Goal: Task Accomplishment & Management: Manage account settings

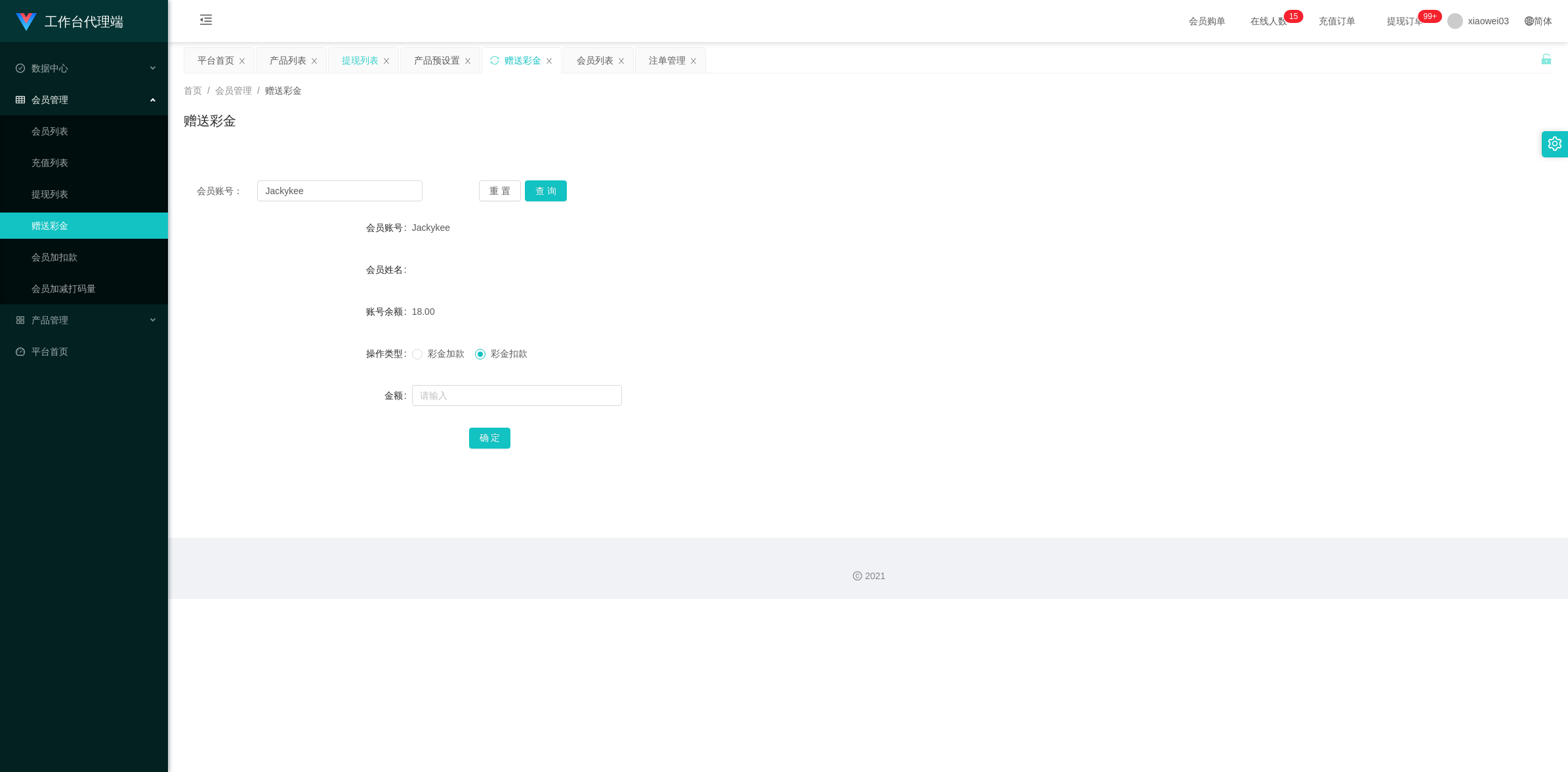
click at [357, 59] on div "提现列表" at bounding box center [360, 60] width 37 height 25
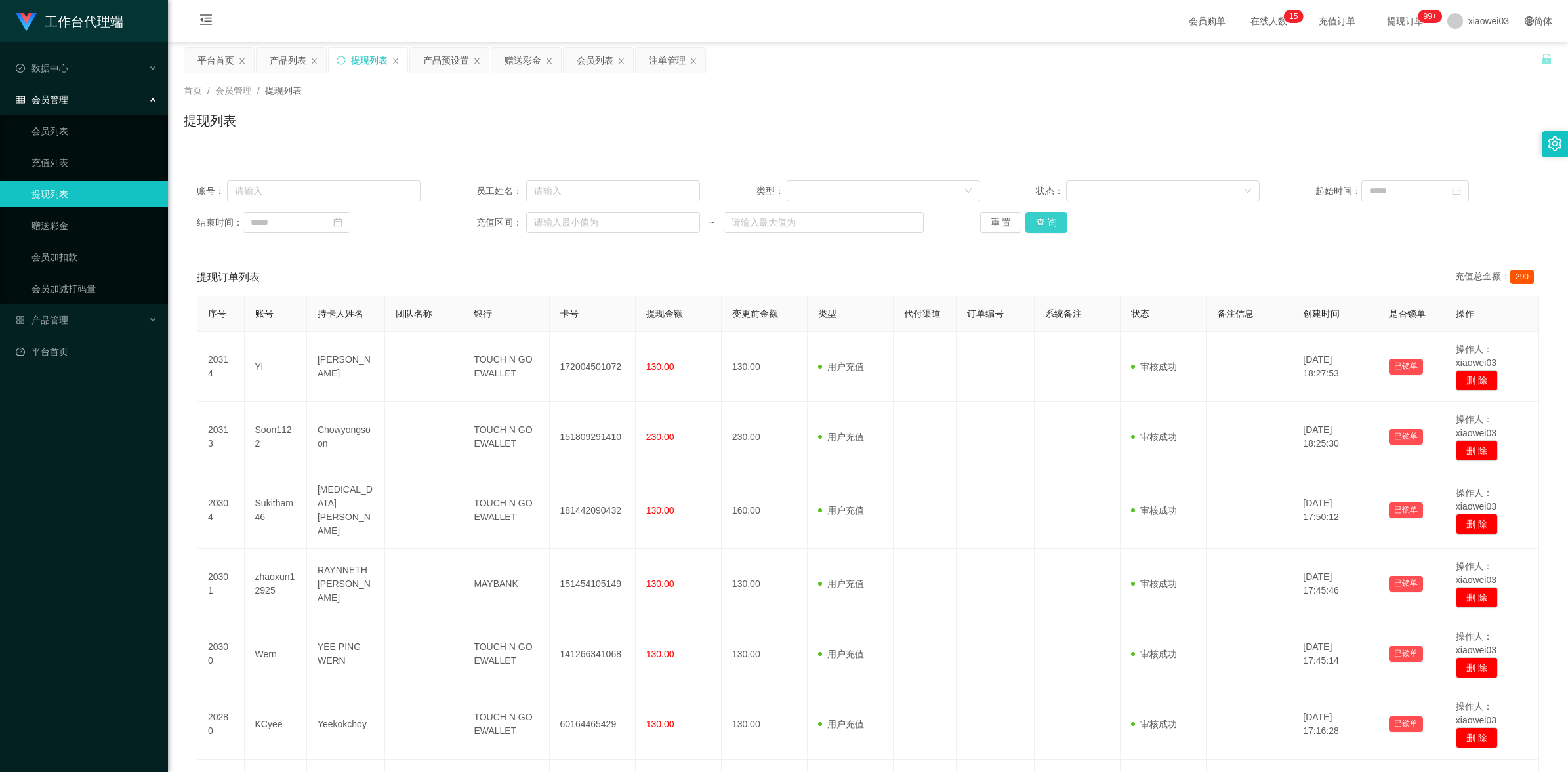
click at [1042, 225] on button "查 询" at bounding box center [1046, 222] width 42 height 21
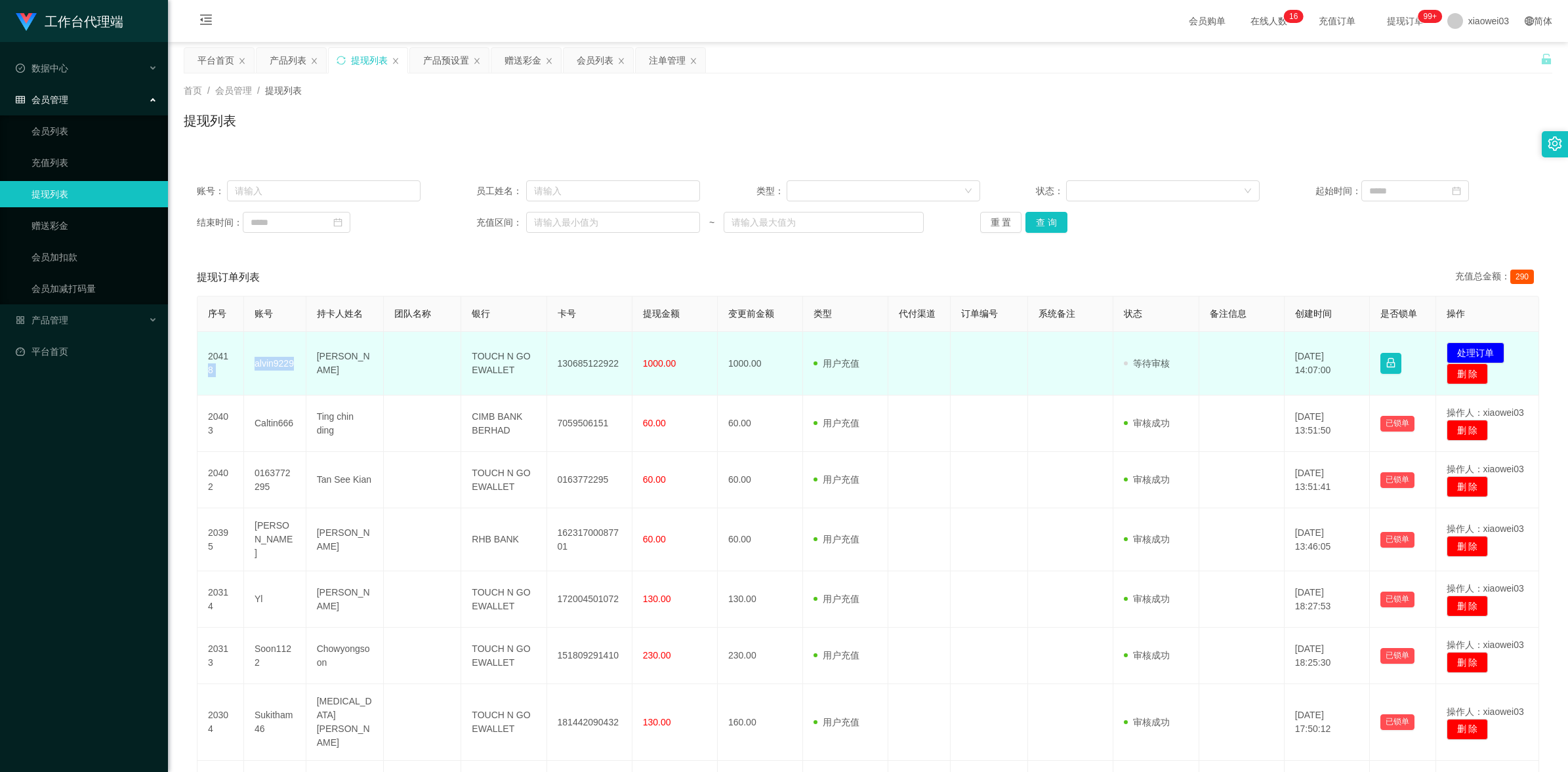
drag, startPoint x: 292, startPoint y: 363, endPoint x: 243, endPoint y: 353, distance: 50.0
click at [243, 353] on tr "20418 alvin9229 [PERSON_NAME] xin hou TOUCH N GO EWALLET 130685122922 1000.00 1…" at bounding box center [868, 364] width 1341 height 64
click at [273, 385] on td "alvin9229" at bounding box center [275, 364] width 63 height 64
drag, startPoint x: 292, startPoint y: 366, endPoint x: 253, endPoint y: 362, distance: 39.2
click at [253, 362] on td "alvin9229" at bounding box center [275, 364] width 63 height 64
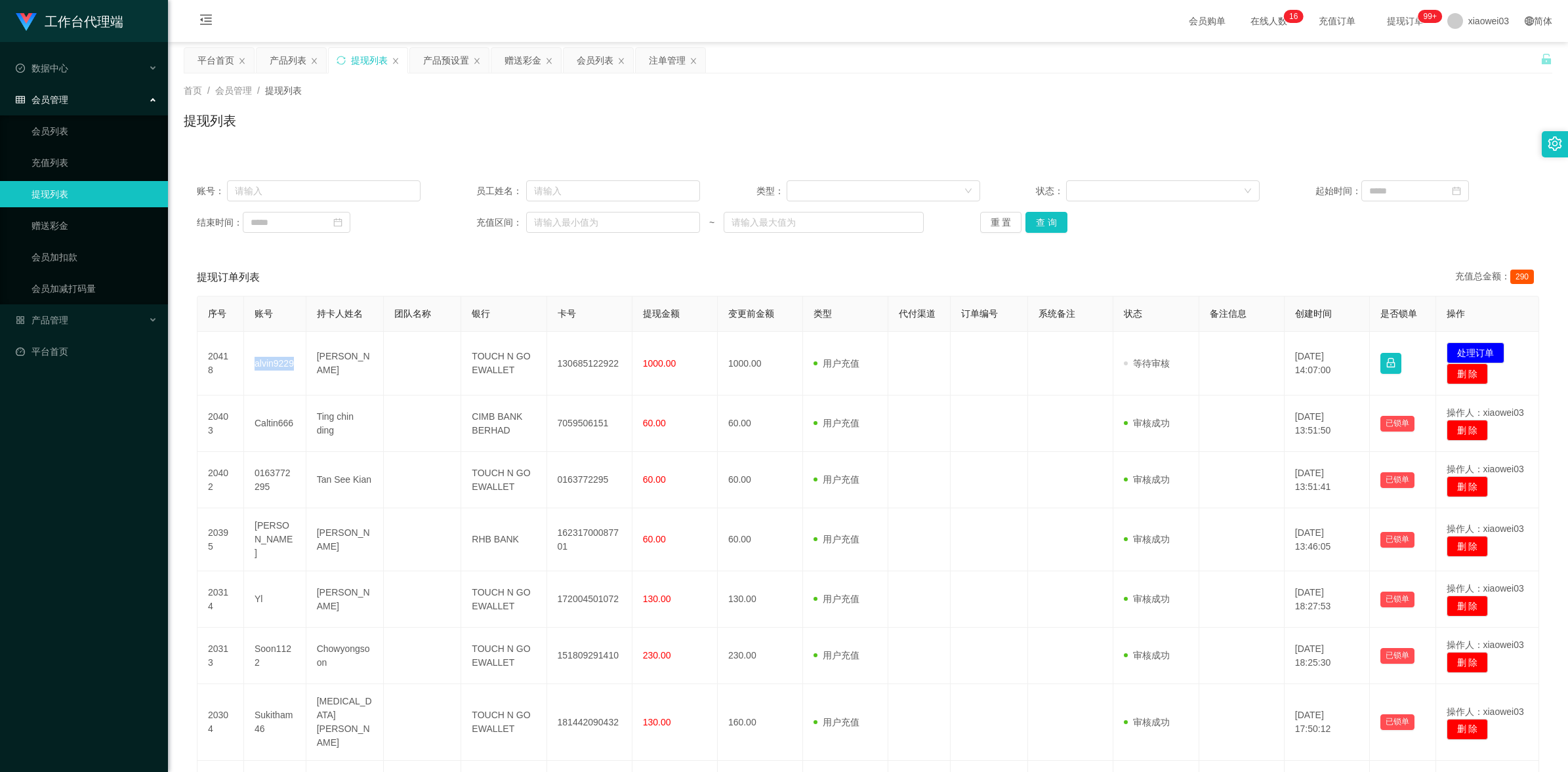
copy td "alvin9229"
click at [292, 185] on input "text" at bounding box center [323, 191] width 193 height 21
drag, startPoint x: 517, startPoint y: 60, endPoint x: 462, endPoint y: 87, distance: 61.3
click at [517, 60] on div "赠送彩金" at bounding box center [523, 60] width 37 height 25
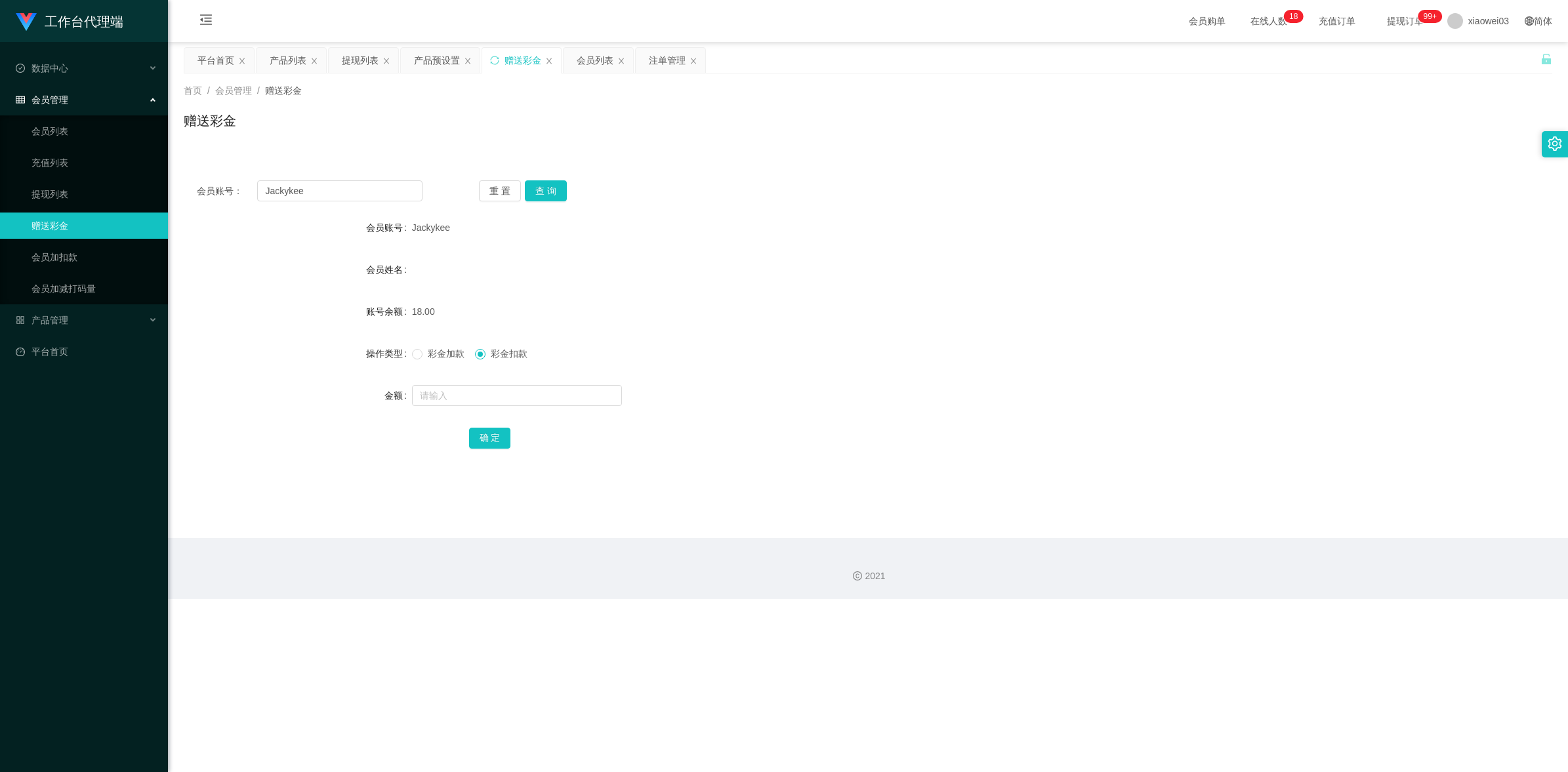
click at [379, 213] on div "会员账号： [PERSON_NAME] 重 置 查 询 会员账号 Jackykee 会员姓名 账号余额 18.00 操作类型 彩金加款 彩金扣款 金额 确 定" at bounding box center [868, 323] width 1368 height 312
click at [365, 181] on input "Jackykee" at bounding box center [340, 191] width 166 height 21
click at [364, 187] on input "Jackykee" at bounding box center [340, 191] width 166 height 21
click at [406, 188] on input "Jackykee" at bounding box center [340, 191] width 166 height 21
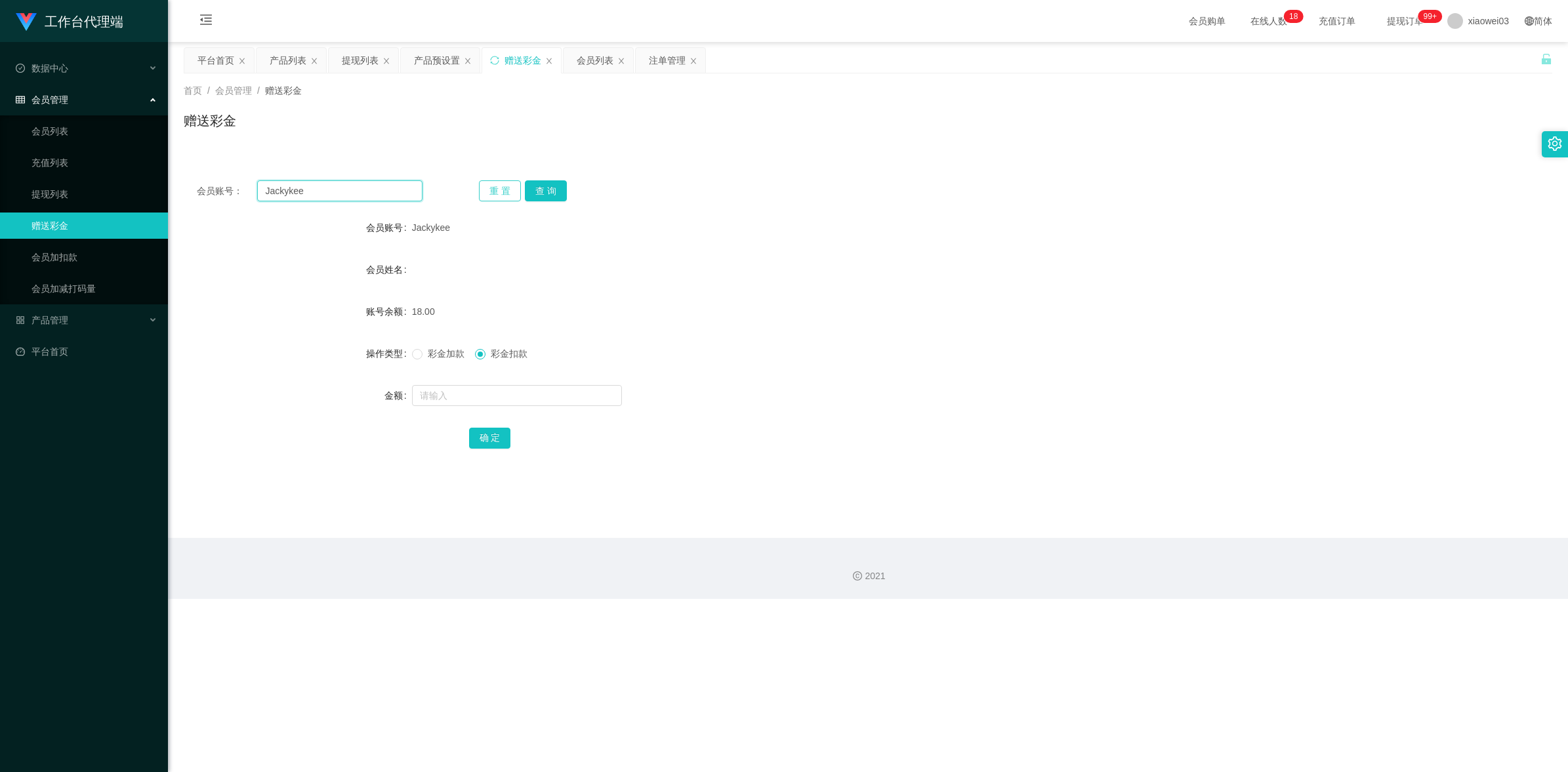
paste input "whliew1981"
type input "whliew1981"
click at [558, 193] on button "查 询" at bounding box center [545, 191] width 42 height 21
click at [920, 260] on div "会员姓名" at bounding box center [868, 269] width 1368 height 26
click at [591, 64] on div "会员列表" at bounding box center [595, 60] width 37 height 25
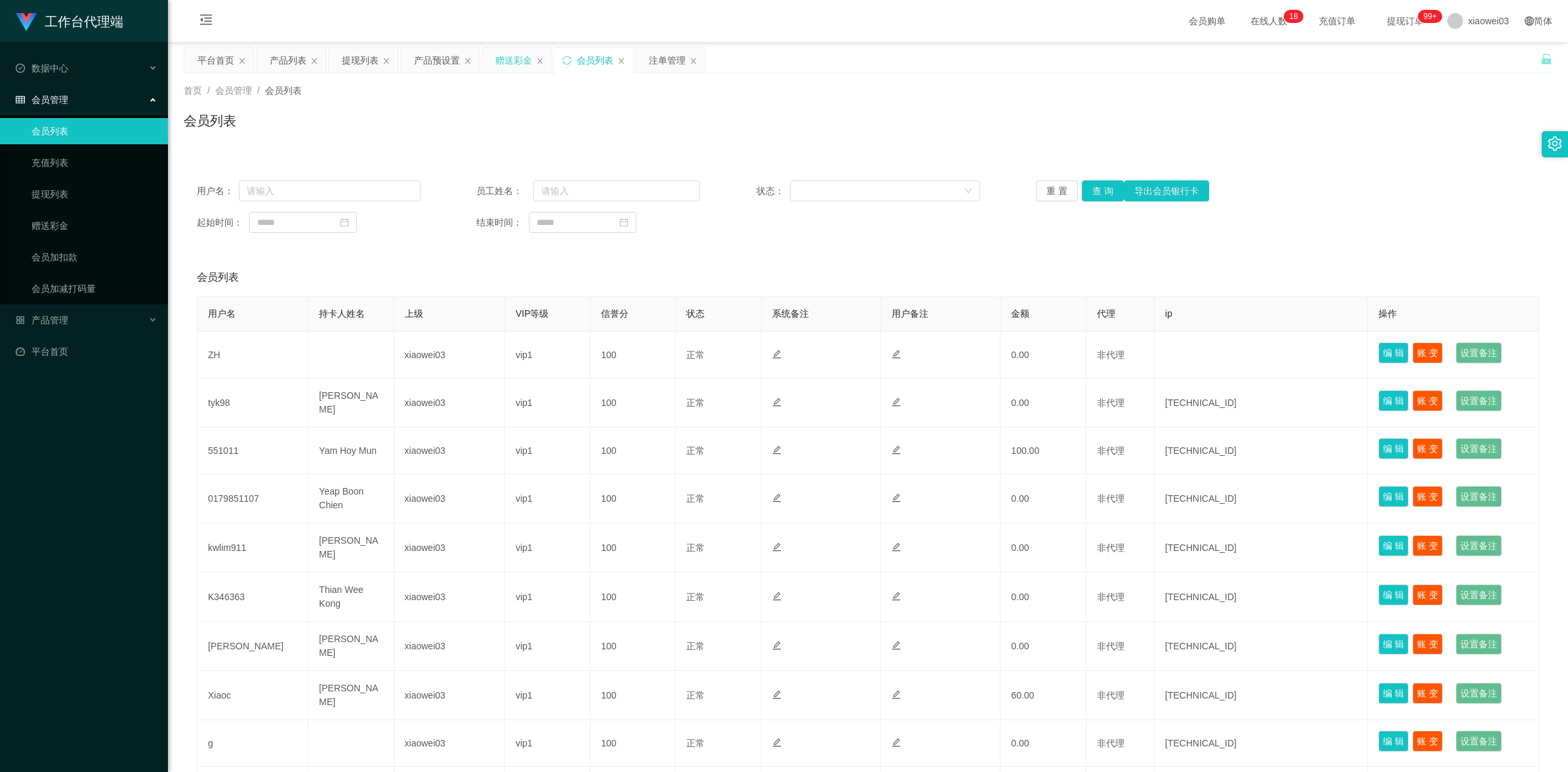
click at [500, 58] on div "赠送彩金" at bounding box center [513, 60] width 37 height 25
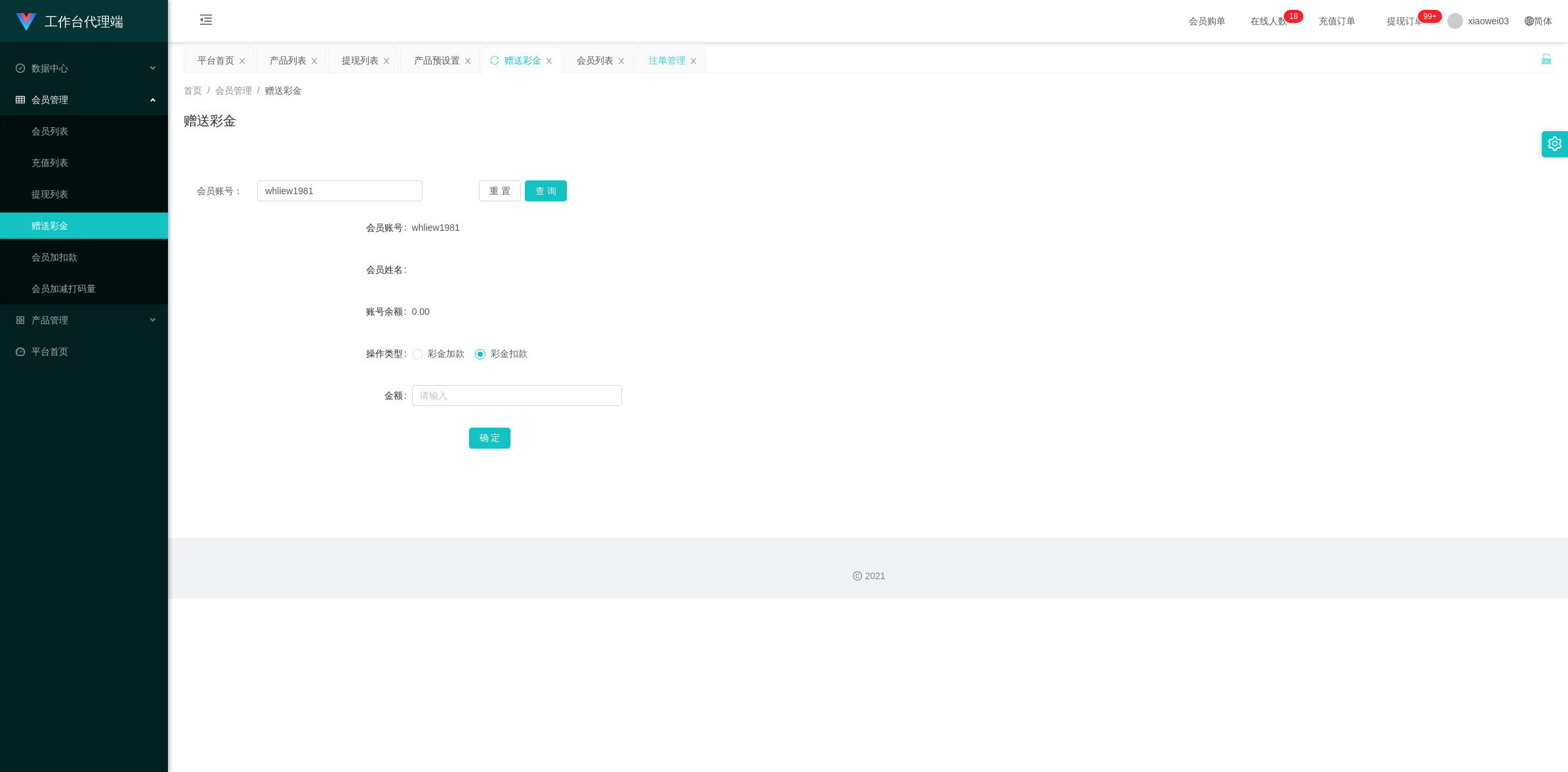
click at [650, 64] on div "注单管理" at bounding box center [667, 60] width 37 height 25
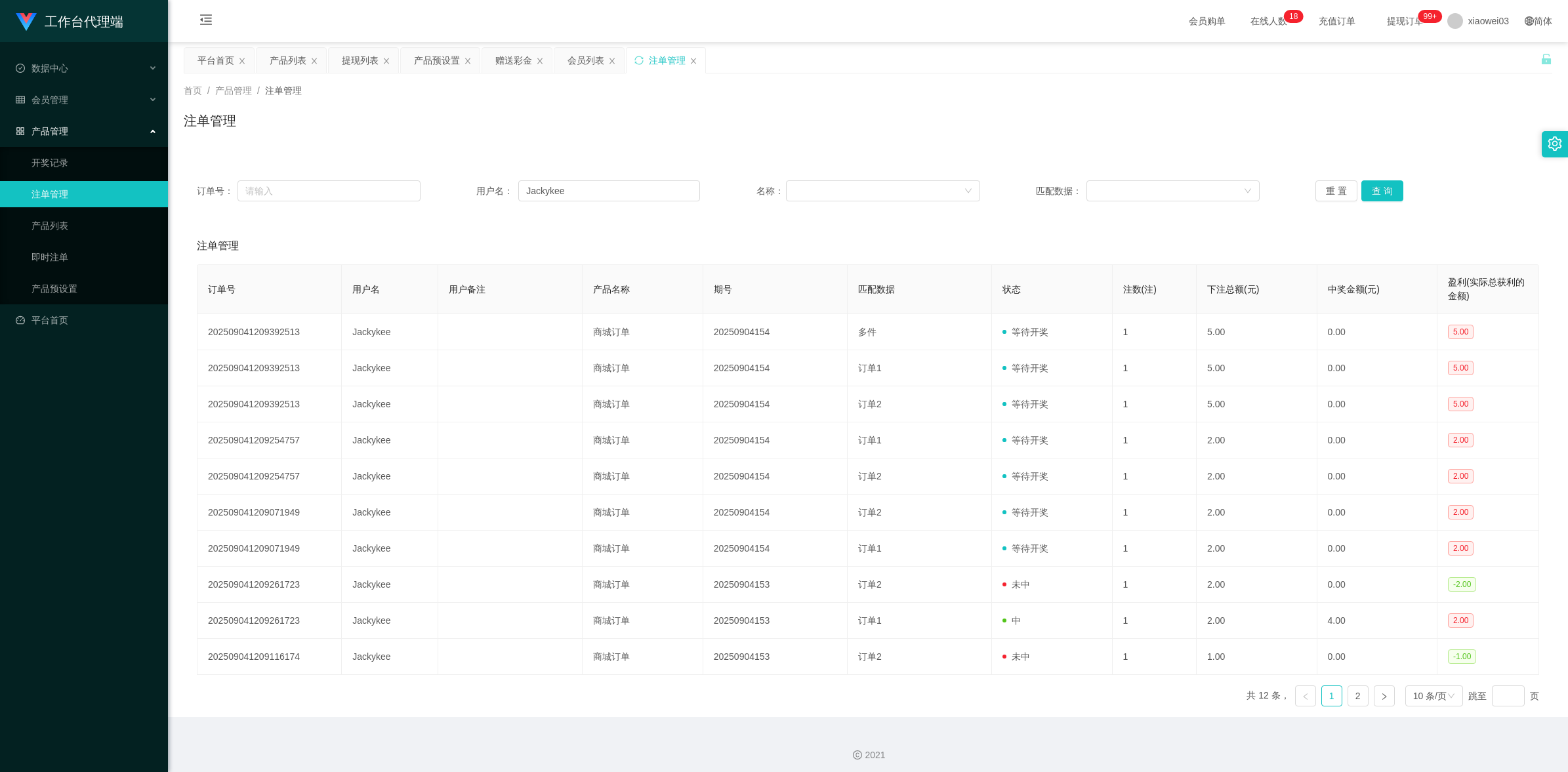
click at [638, 178] on div "订单号： 用户名： Jackykee 名称： 匹配数据： 重 置 查 询" at bounding box center [868, 191] width 1368 height 47
click at [607, 187] on input "Jackykee" at bounding box center [609, 191] width 181 height 21
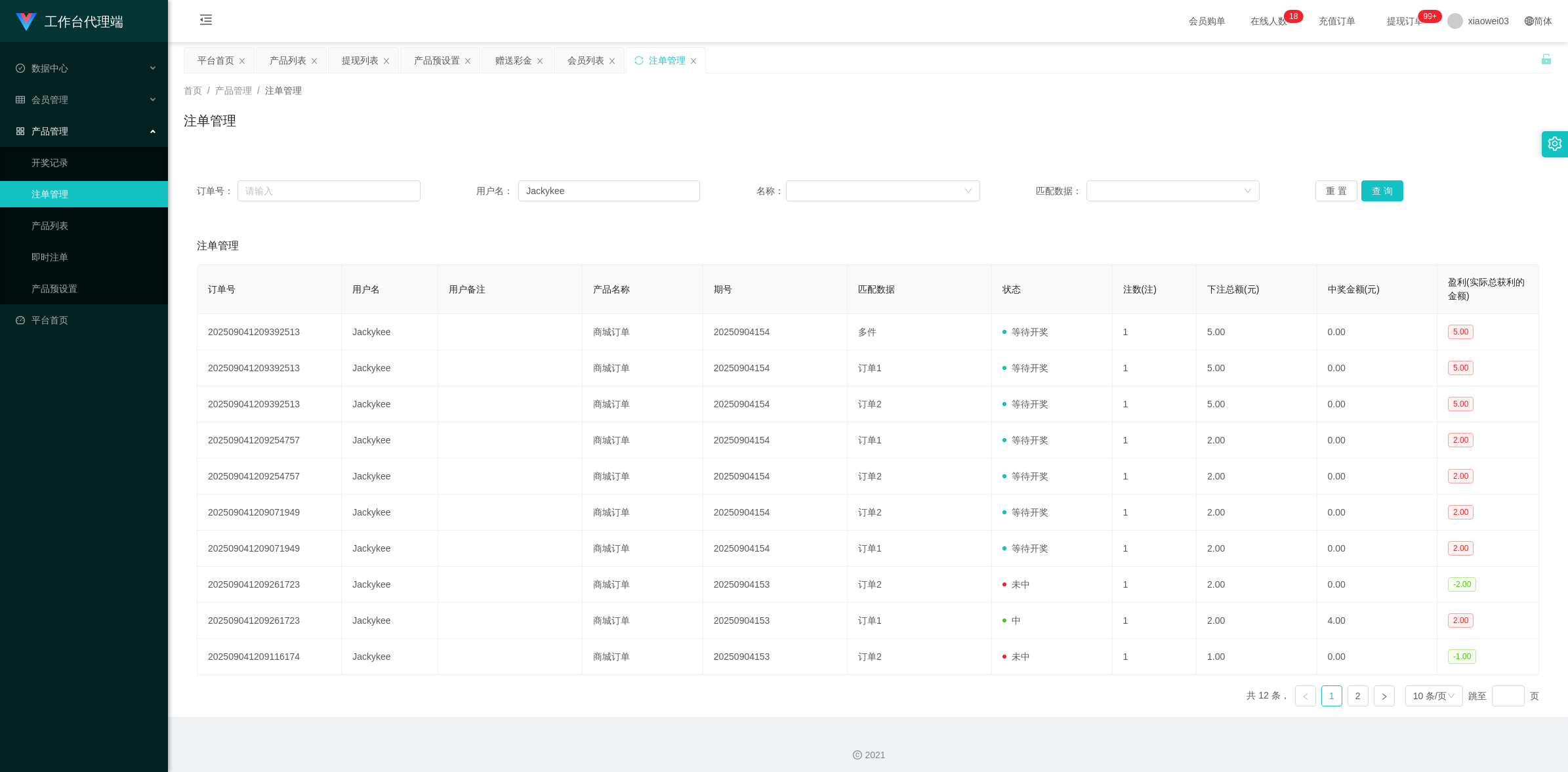
click at [585, 234] on div "注单管理" at bounding box center [867, 246] width 1342 height 37
click at [595, 196] on input "Jackykee" at bounding box center [609, 191] width 181 height 21
click at [595, 195] on input "Jackykee" at bounding box center [609, 191] width 181 height 21
paste input "whliew1981"
type input "whliew1981"
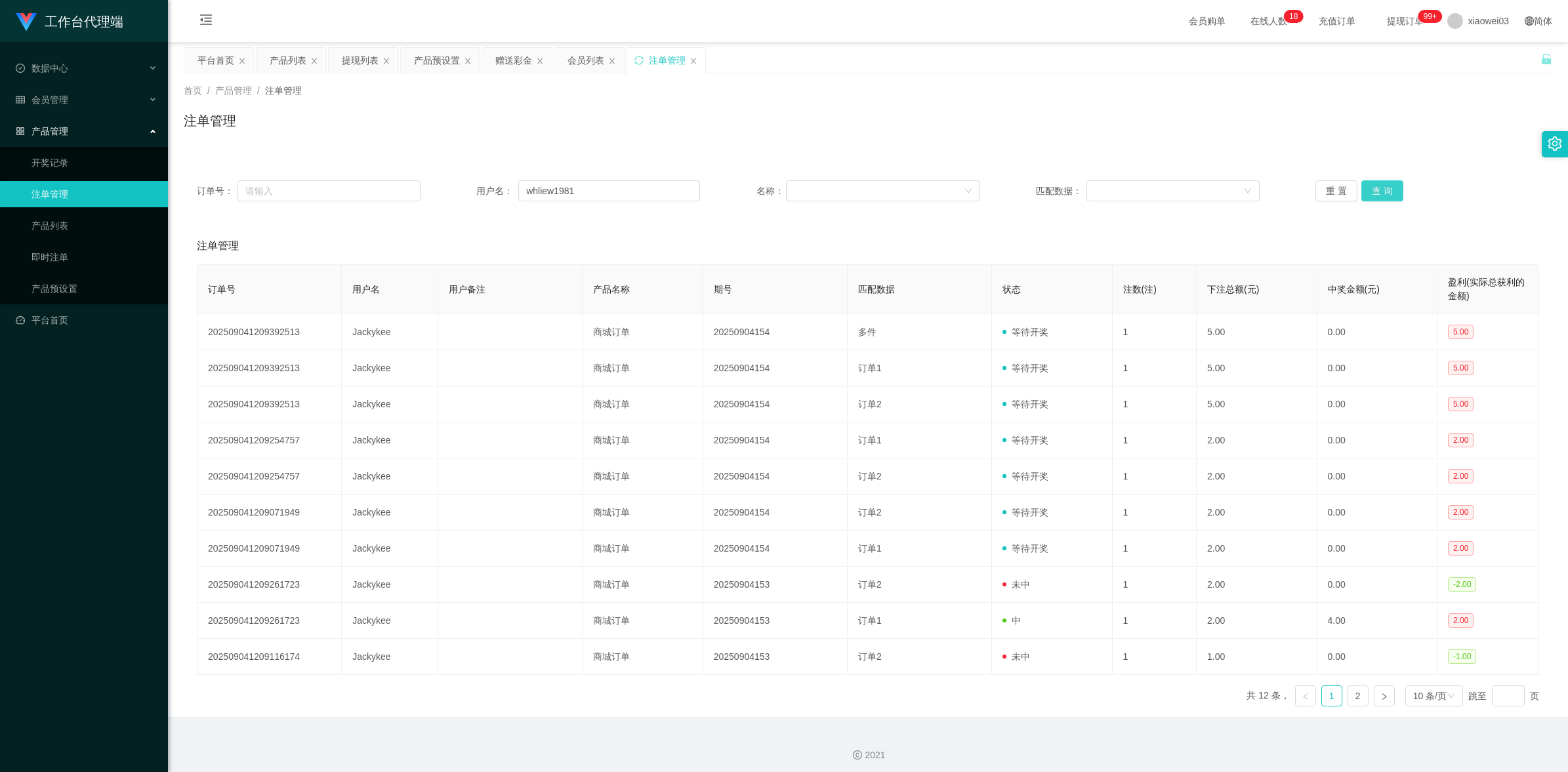
click at [1382, 195] on button "查 询" at bounding box center [1382, 191] width 42 height 21
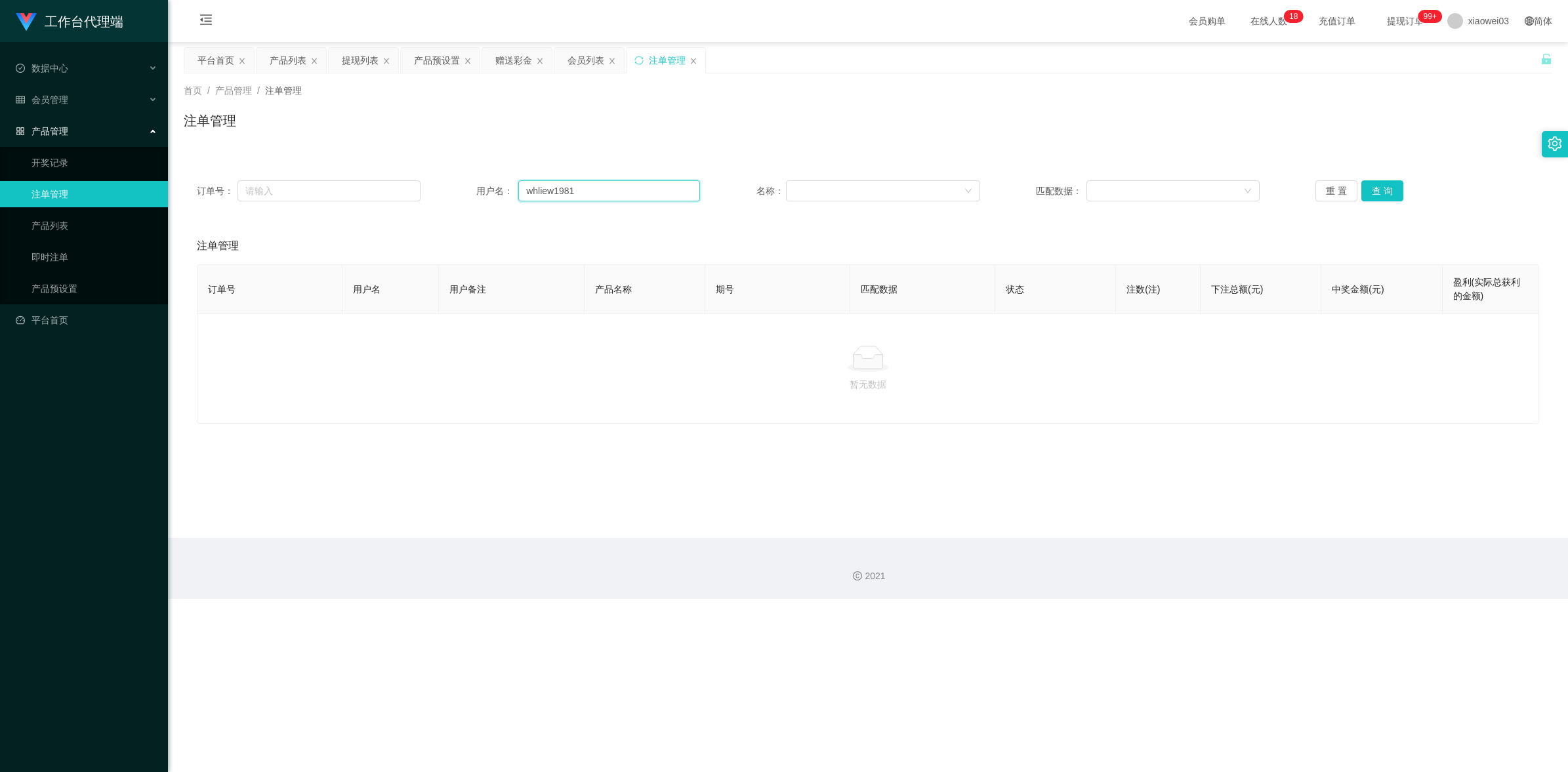
click at [605, 189] on input "whliew1981" at bounding box center [609, 191] width 181 height 21
drag, startPoint x: 638, startPoint y: 188, endPoint x: 409, endPoint y: 185, distance: 229.0
click at [409, 185] on div "订单号： 用户名： whliew1981 名称： 匹配数据： 重 置 查 询" at bounding box center [867, 191] width 1342 height 21
click at [535, 111] on div "注单管理" at bounding box center [868, 126] width 1368 height 30
click at [566, 51] on div "会员列表" at bounding box center [589, 60] width 69 height 25
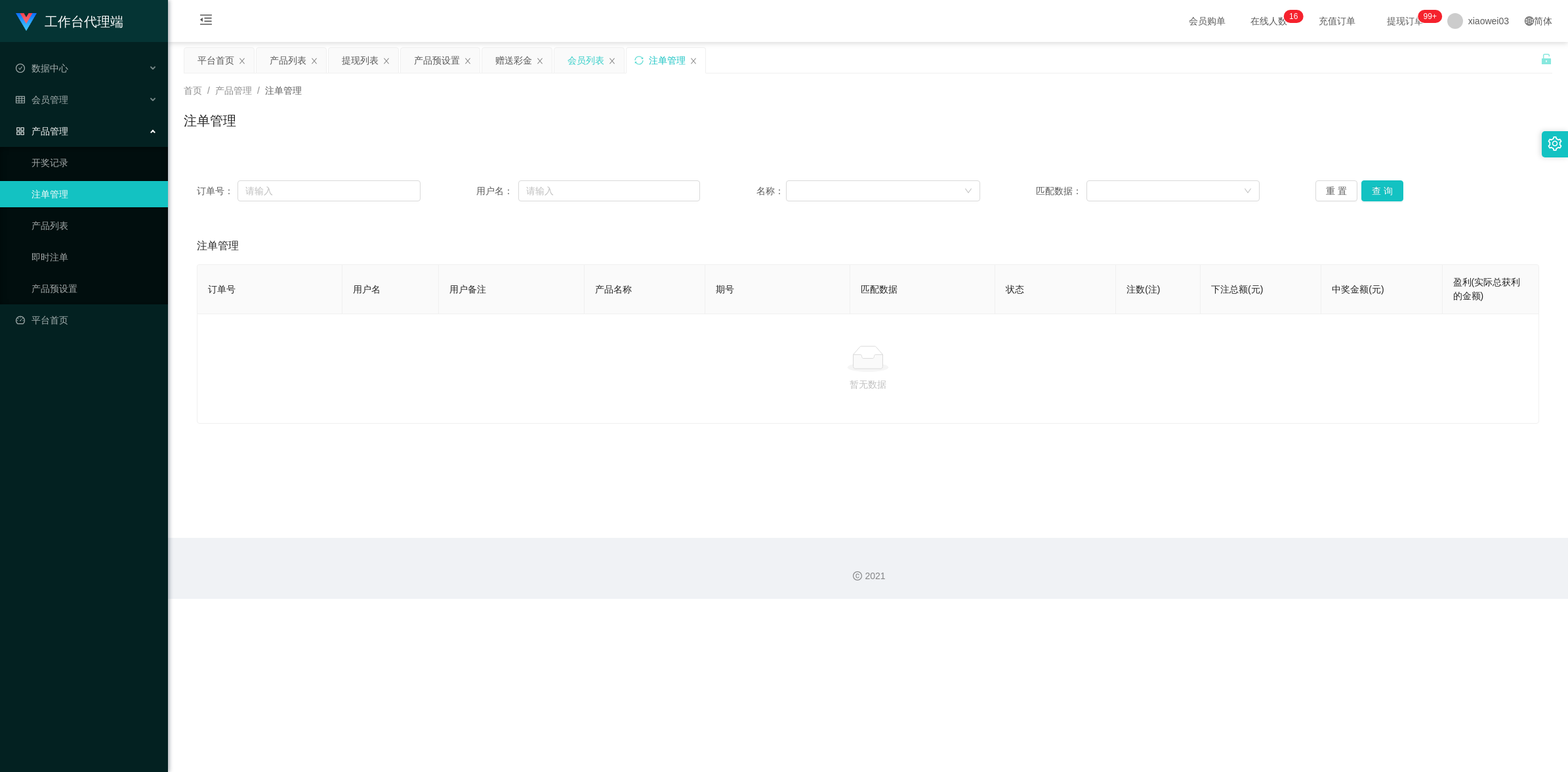
click at [575, 57] on div "会员列表" at bounding box center [585, 60] width 37 height 25
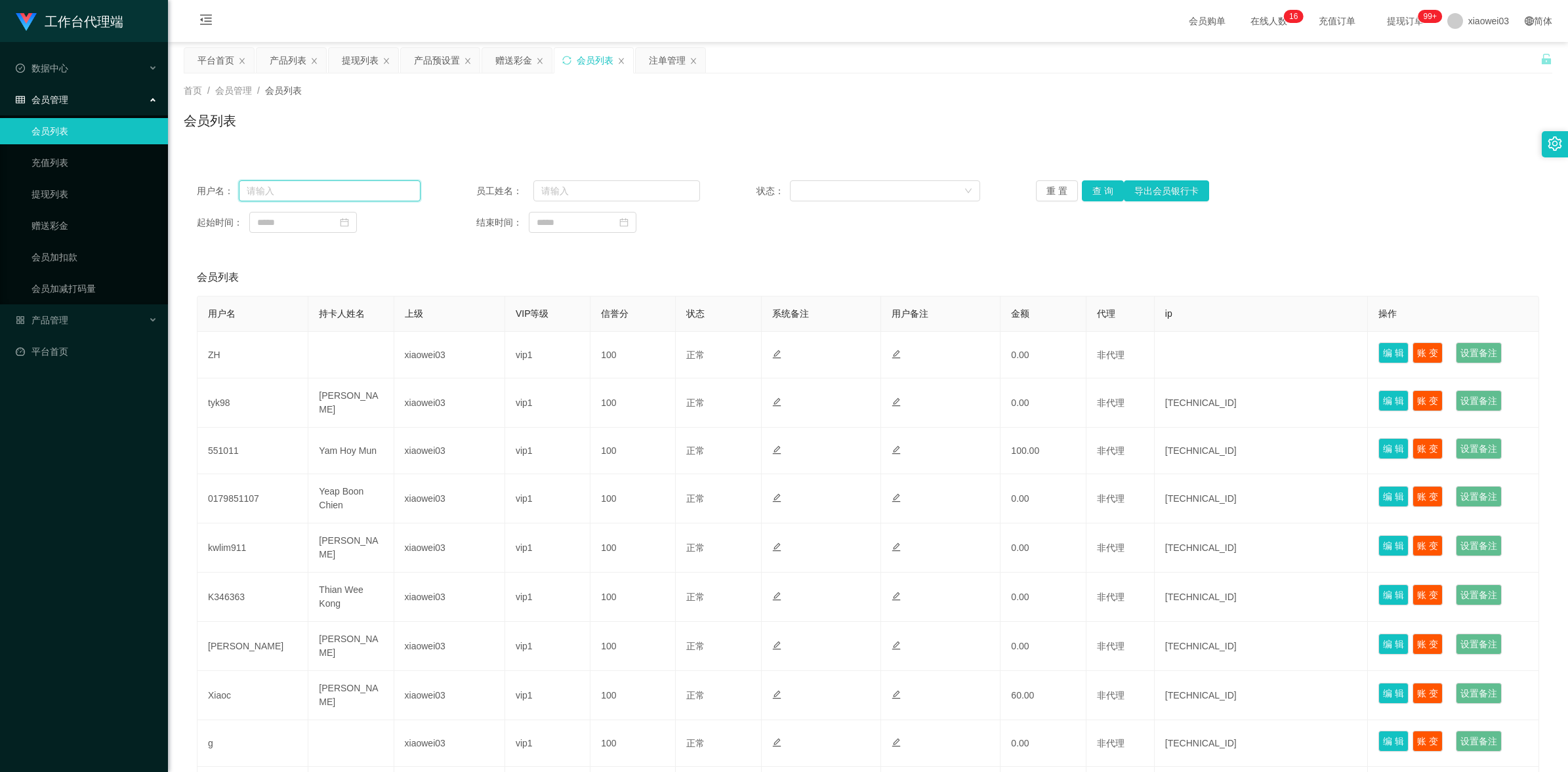
click at [361, 187] on input "text" at bounding box center [329, 191] width 181 height 21
click at [610, 187] on input "text" at bounding box center [616, 191] width 166 height 21
paste input "whliew1981"
type input "whliew1981"
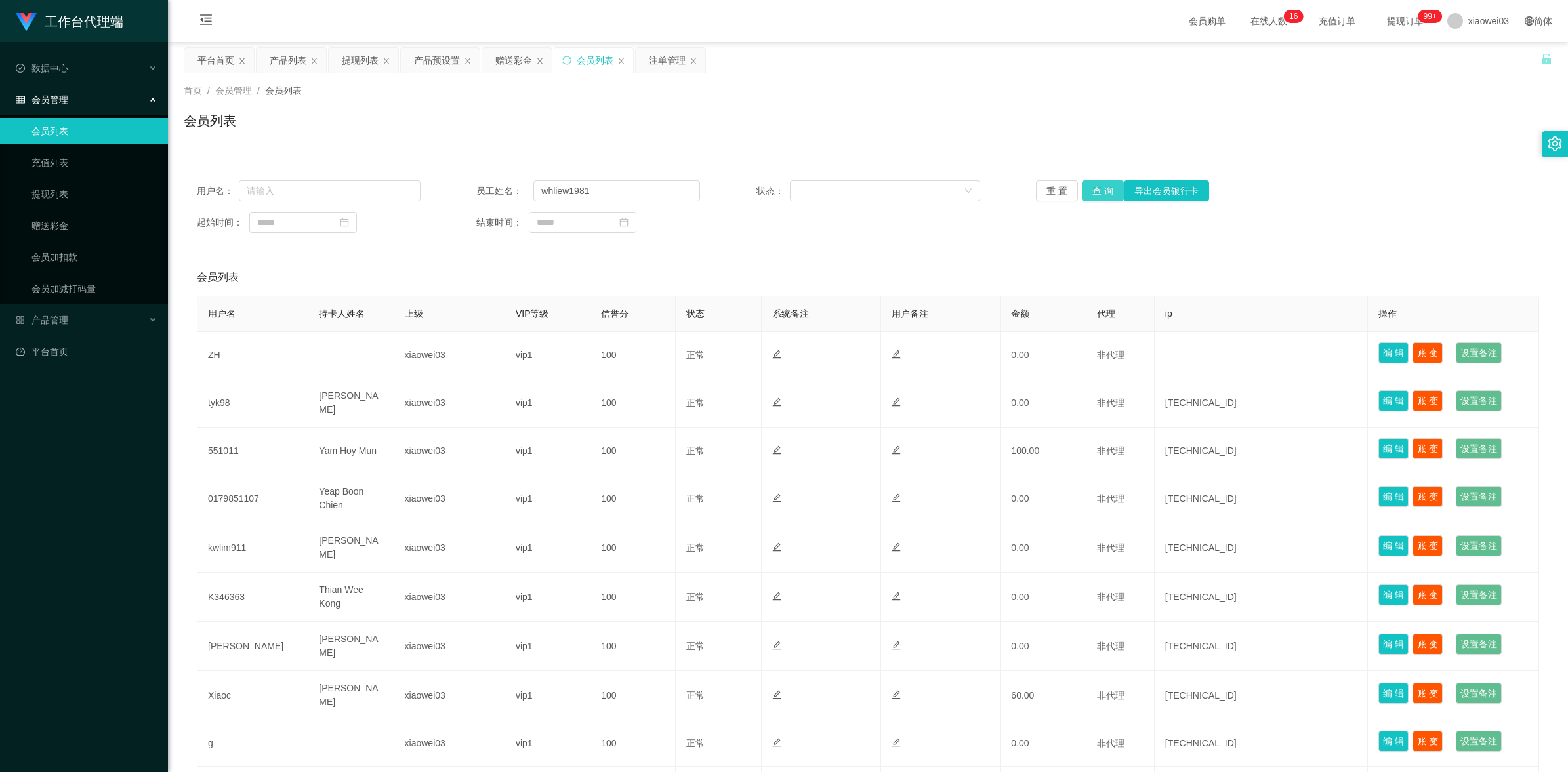
click at [1104, 189] on button "查 询" at bounding box center [1102, 191] width 42 height 21
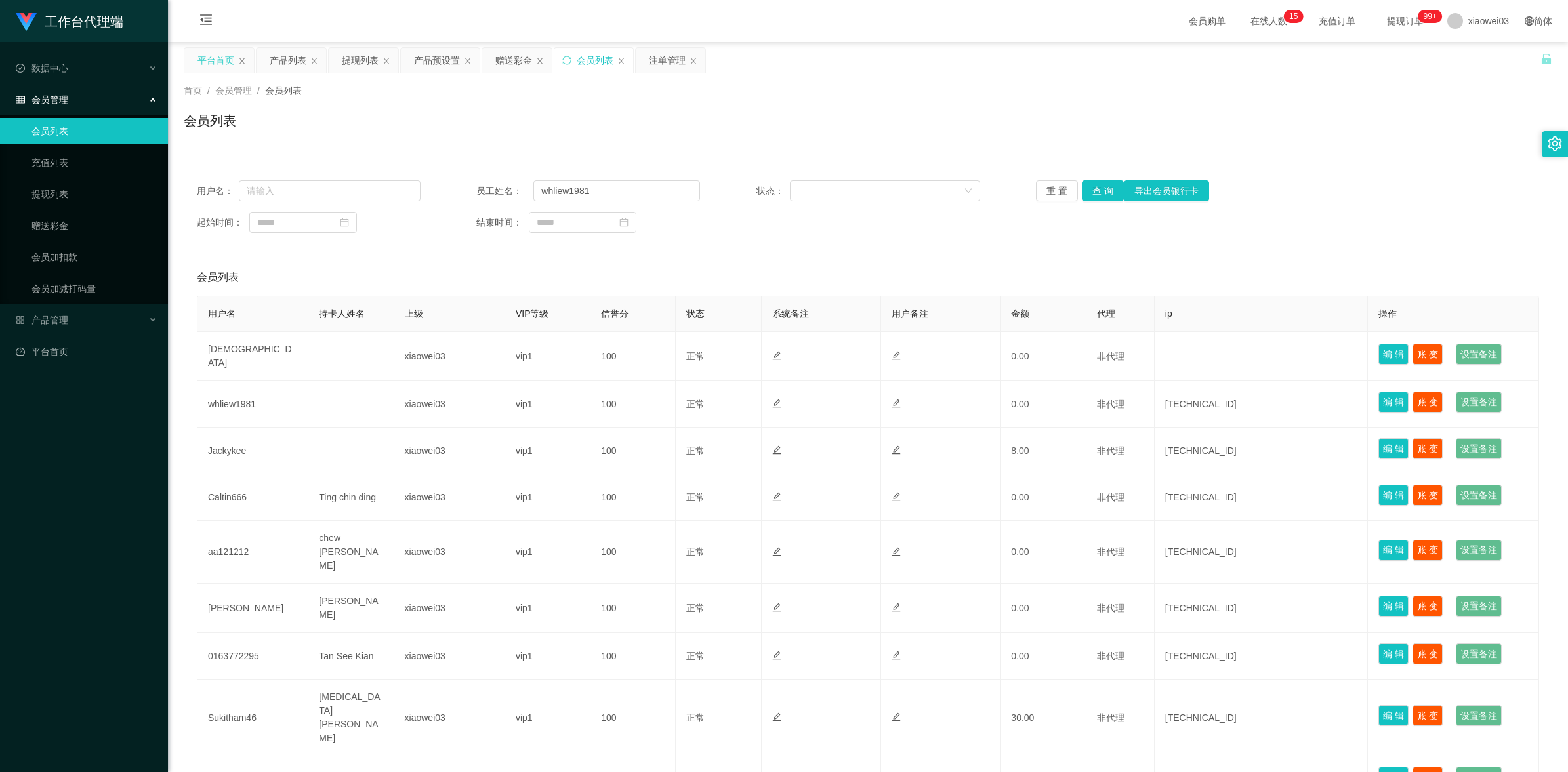
click at [225, 61] on div "平台首页" at bounding box center [216, 60] width 37 height 25
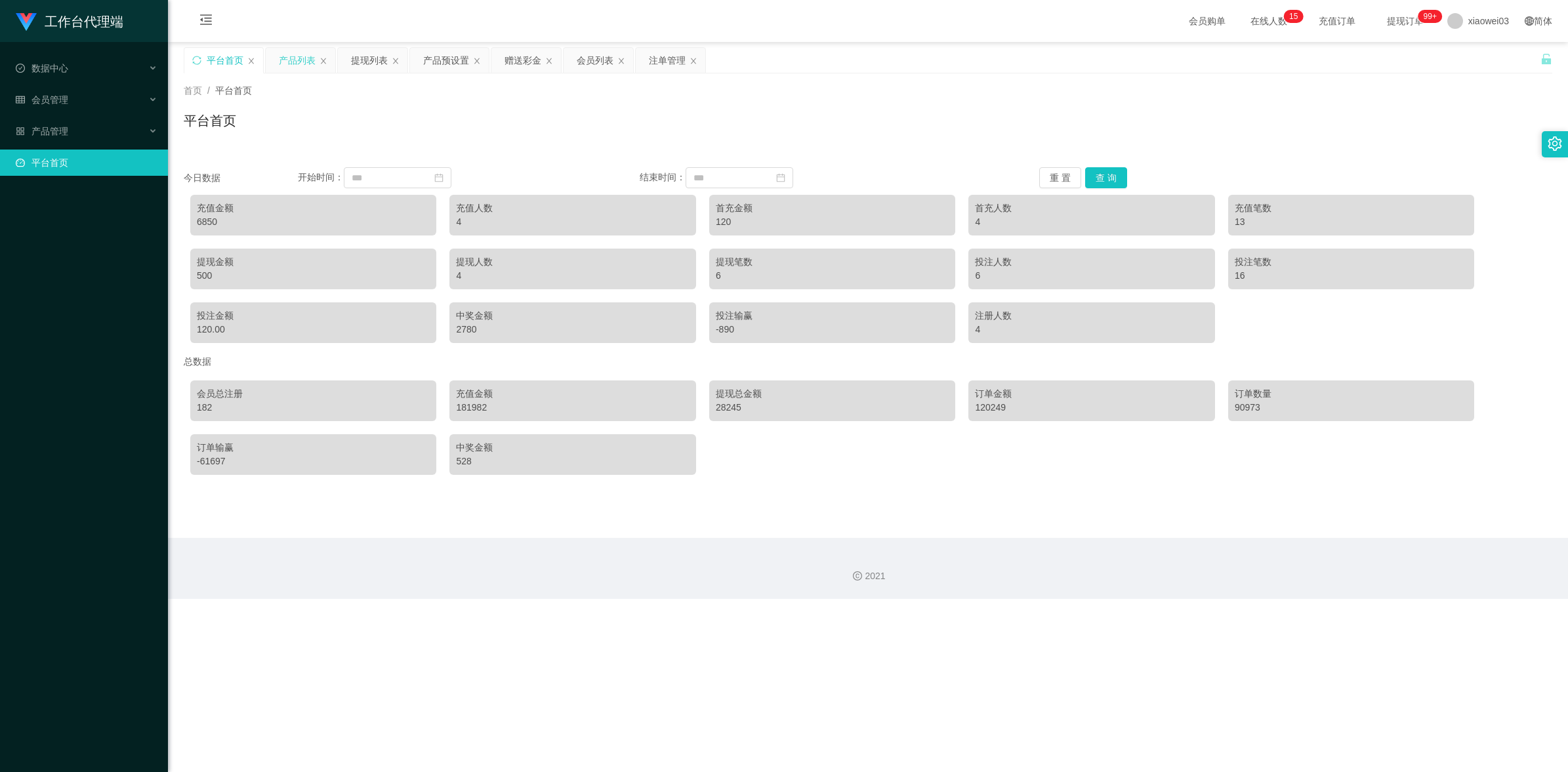
click at [305, 64] on div "产品列表" at bounding box center [297, 60] width 37 height 25
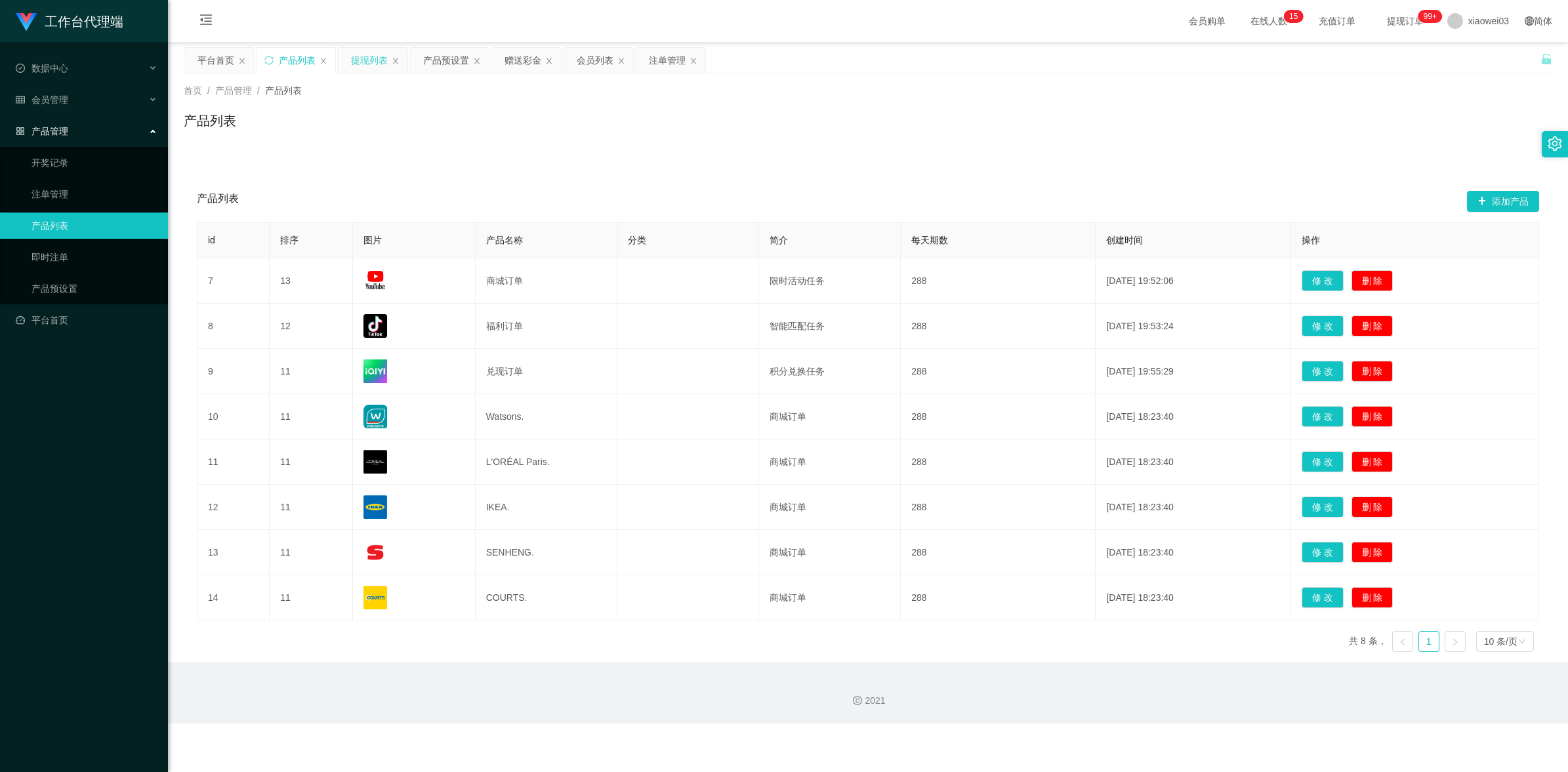
click at [375, 57] on div "提现列表" at bounding box center [370, 60] width 37 height 25
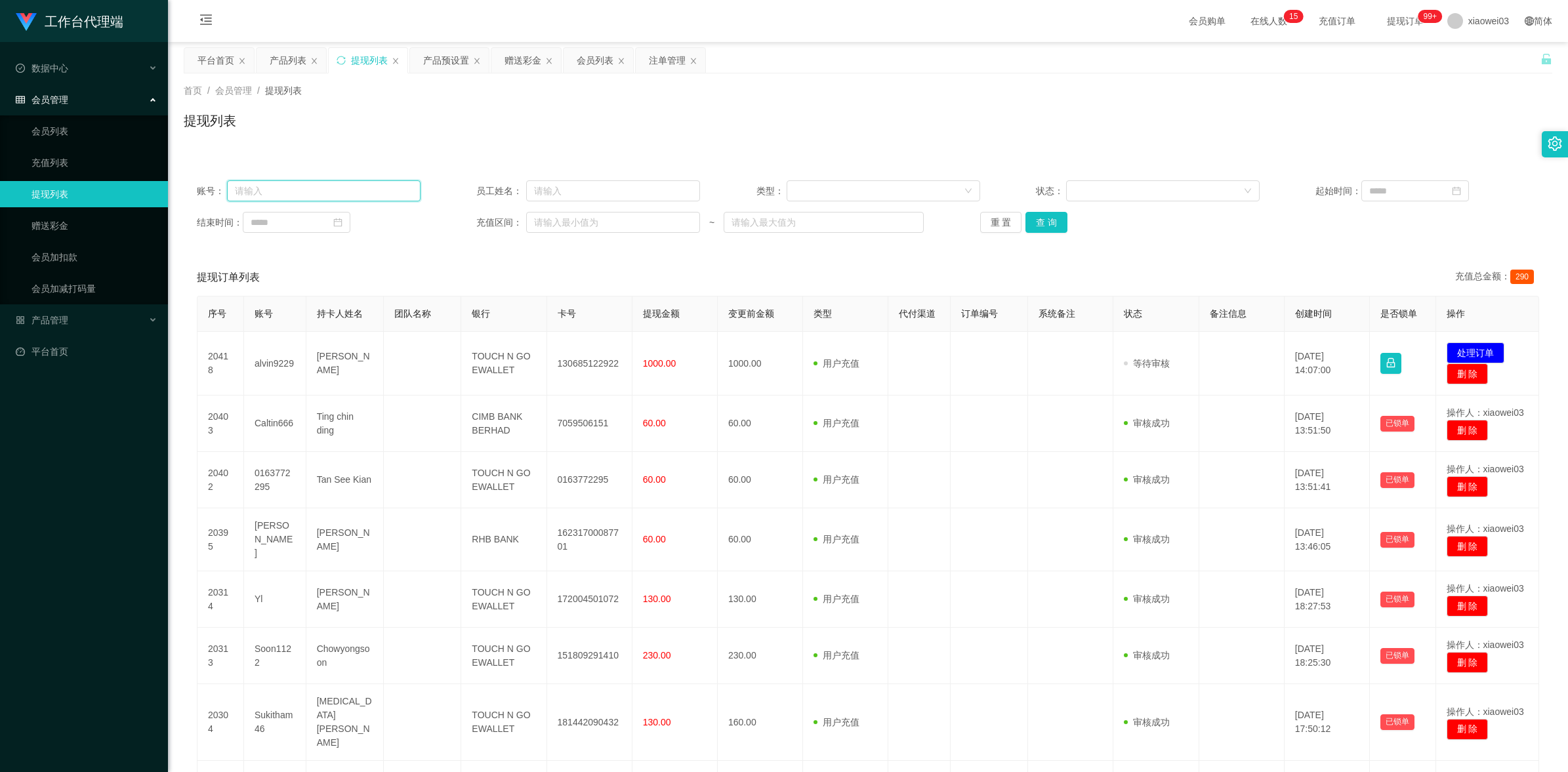
click at [345, 192] on input "text" at bounding box center [323, 191] width 193 height 21
click at [592, 197] on input "text" at bounding box center [613, 191] width 174 height 21
click at [661, 194] on input "text" at bounding box center [613, 191] width 174 height 21
click at [651, 189] on input "text" at bounding box center [613, 191] width 174 height 21
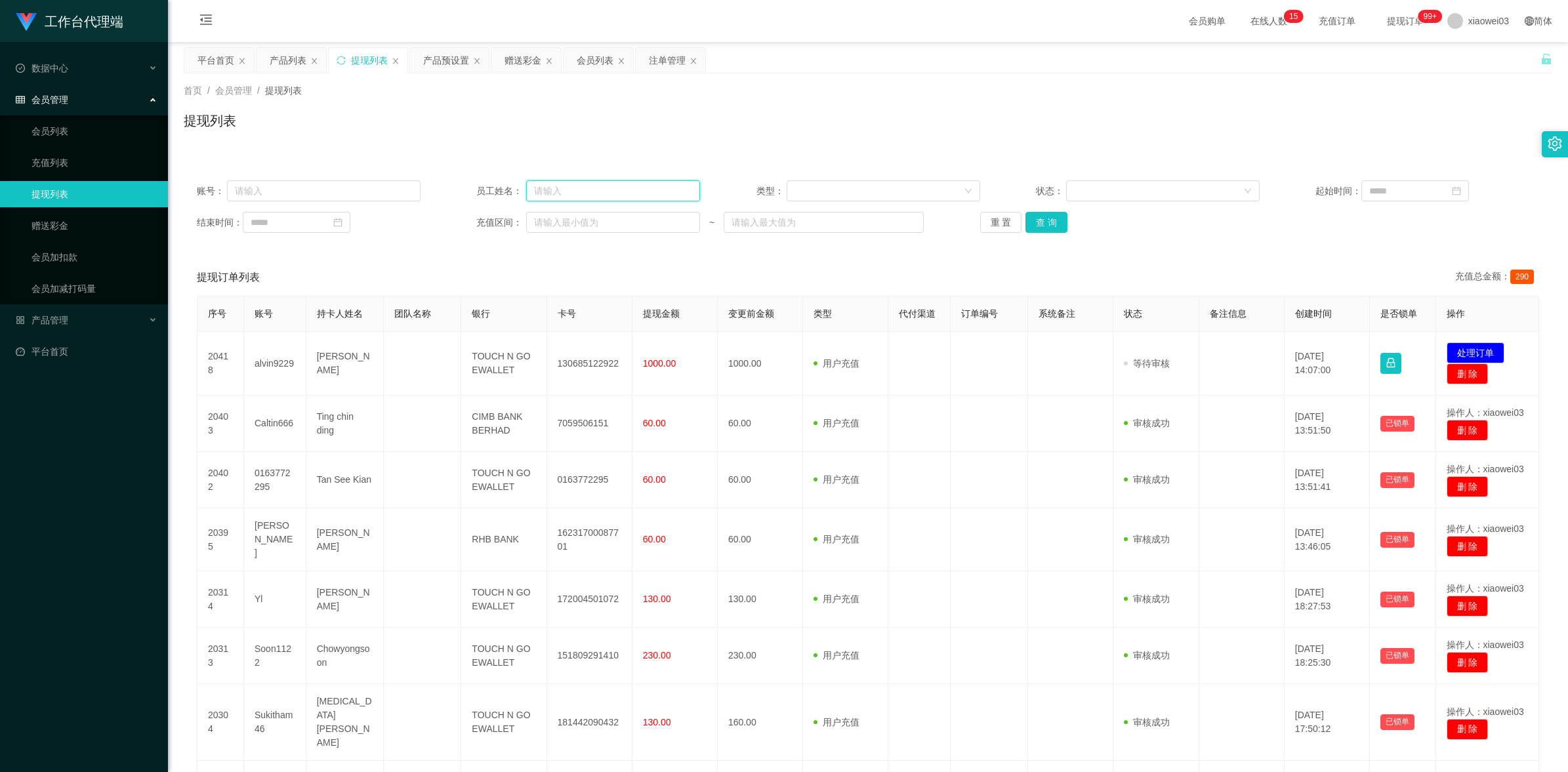
click at [651, 189] on input "text" at bounding box center [613, 191] width 174 height 21
paste input "whliew1981"
type input "whliew1981"
drag, startPoint x: 1037, startPoint y: 223, endPoint x: 896, endPoint y: 214, distance: 141.3
click at [1037, 222] on button "查 询" at bounding box center [1046, 222] width 42 height 21
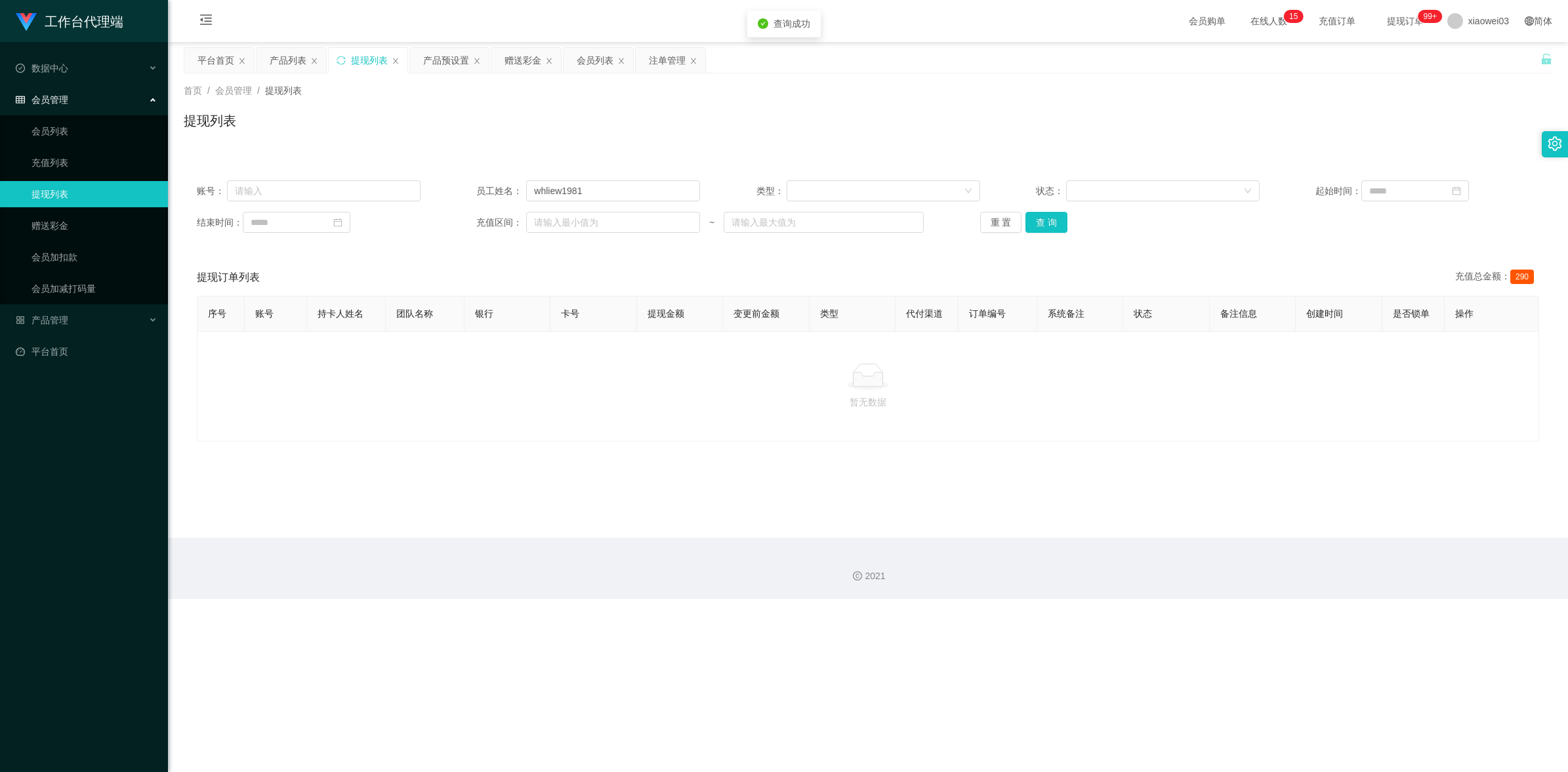
click at [719, 273] on div "提现订单列表 充值总金额： 290" at bounding box center [867, 278] width 1342 height 37
click at [529, 64] on div "赠送彩金" at bounding box center [523, 60] width 37 height 25
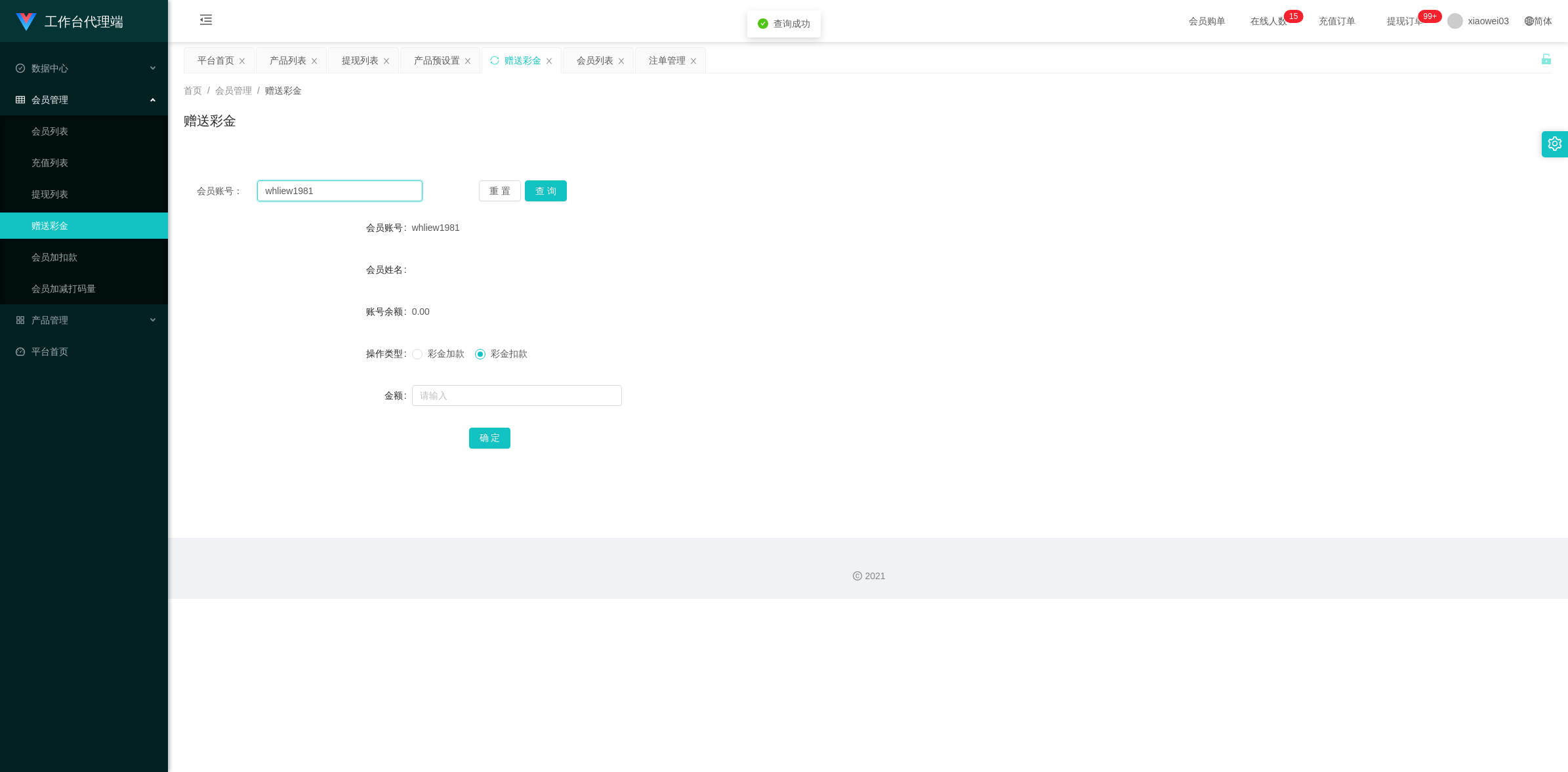
click at [369, 188] on input "whliew1981" at bounding box center [340, 191] width 166 height 21
click at [567, 194] on div "重 置 查 询" at bounding box center [592, 191] width 226 height 21
click at [549, 187] on button "查 询" at bounding box center [545, 191] width 42 height 21
click at [549, 187] on div "重 置 查 询" at bounding box center [592, 191] width 226 height 21
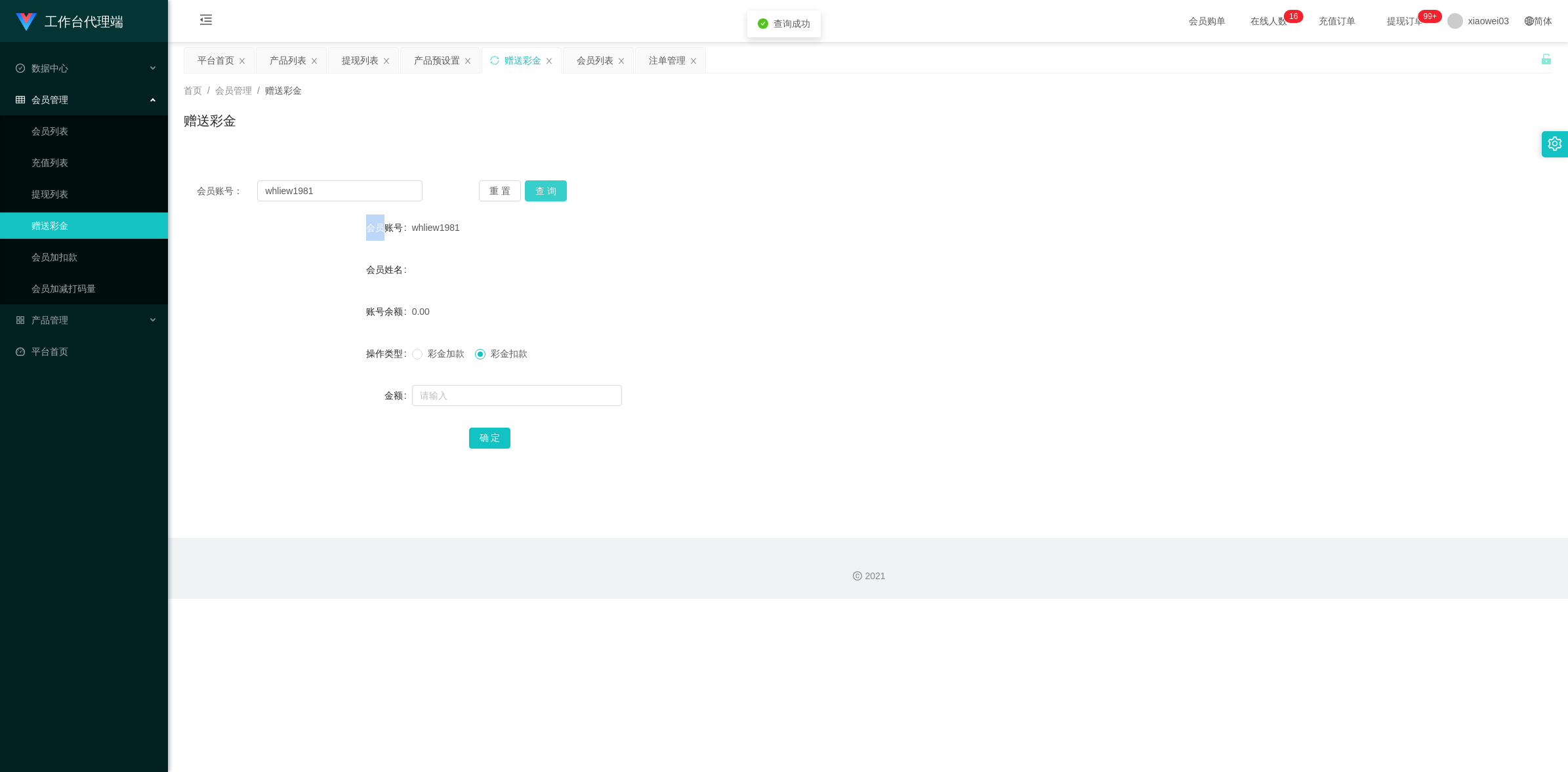
drag, startPoint x: 549, startPoint y: 187, endPoint x: 589, endPoint y: 189, distance: 40.0
click at [549, 187] on button "查 询" at bounding box center [545, 191] width 42 height 21
click at [861, 220] on div "whliew1981" at bounding box center [811, 227] width 799 height 26
click at [656, 64] on div "注单管理" at bounding box center [667, 60] width 37 height 25
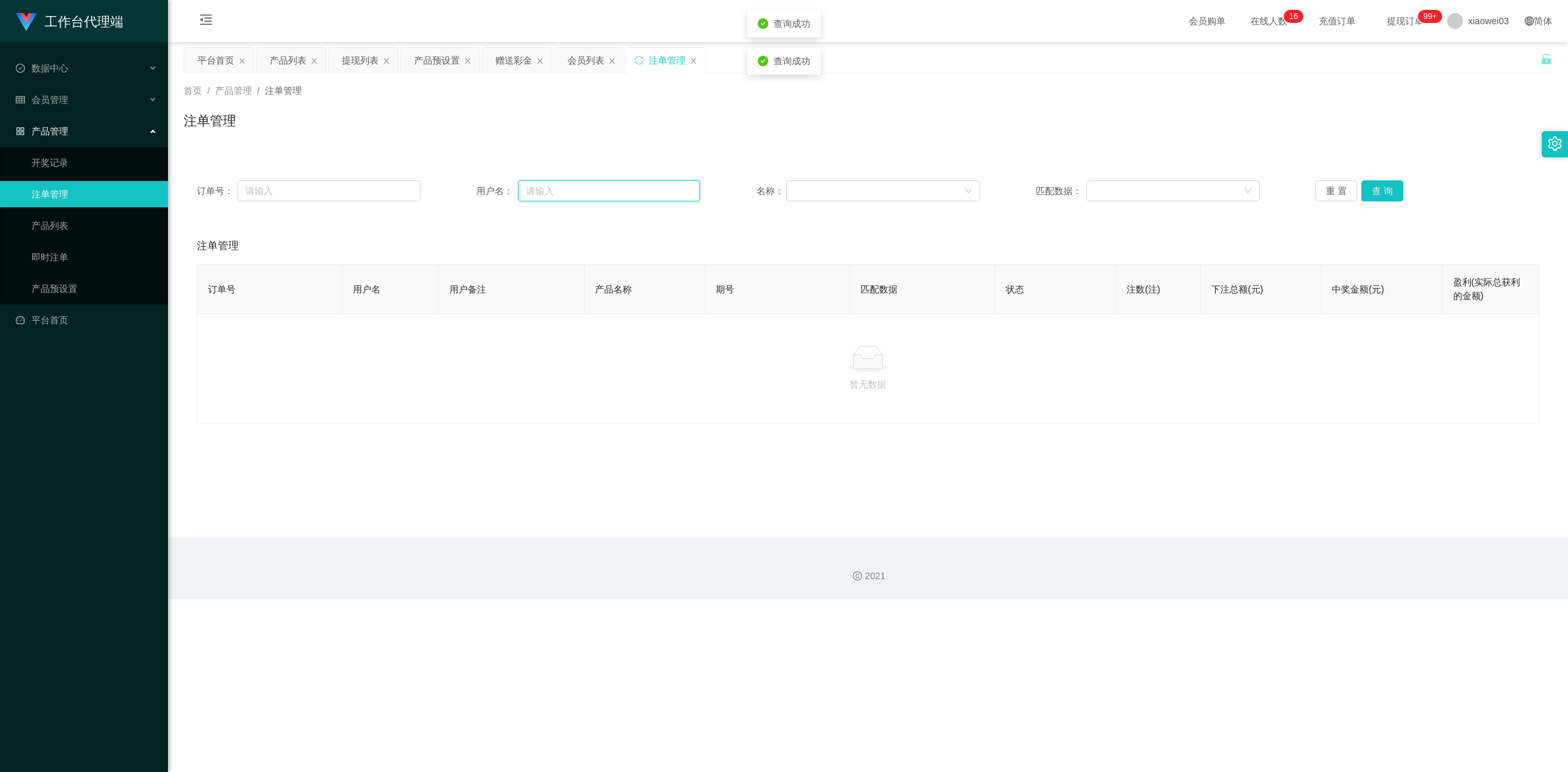
click at [561, 192] on input "text" at bounding box center [609, 191] width 181 height 21
type input "v"
click at [641, 197] on input "text" at bounding box center [609, 191] width 181 height 21
paste input "whliew1981"
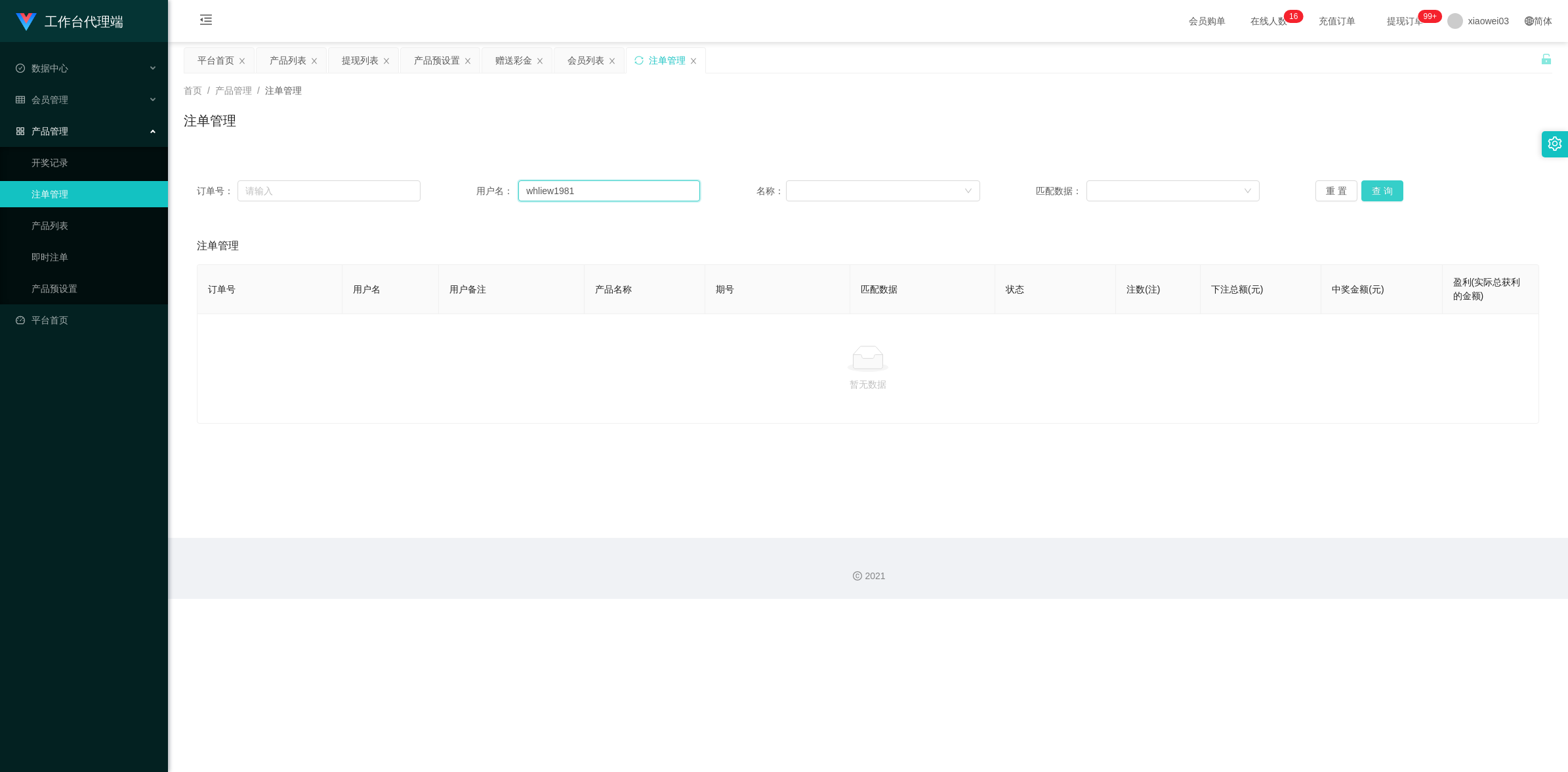
type input "whliew1981"
click at [1388, 189] on button "查 询" at bounding box center [1382, 191] width 42 height 21
click at [532, 68] on div "赠送彩金" at bounding box center [513, 60] width 37 height 25
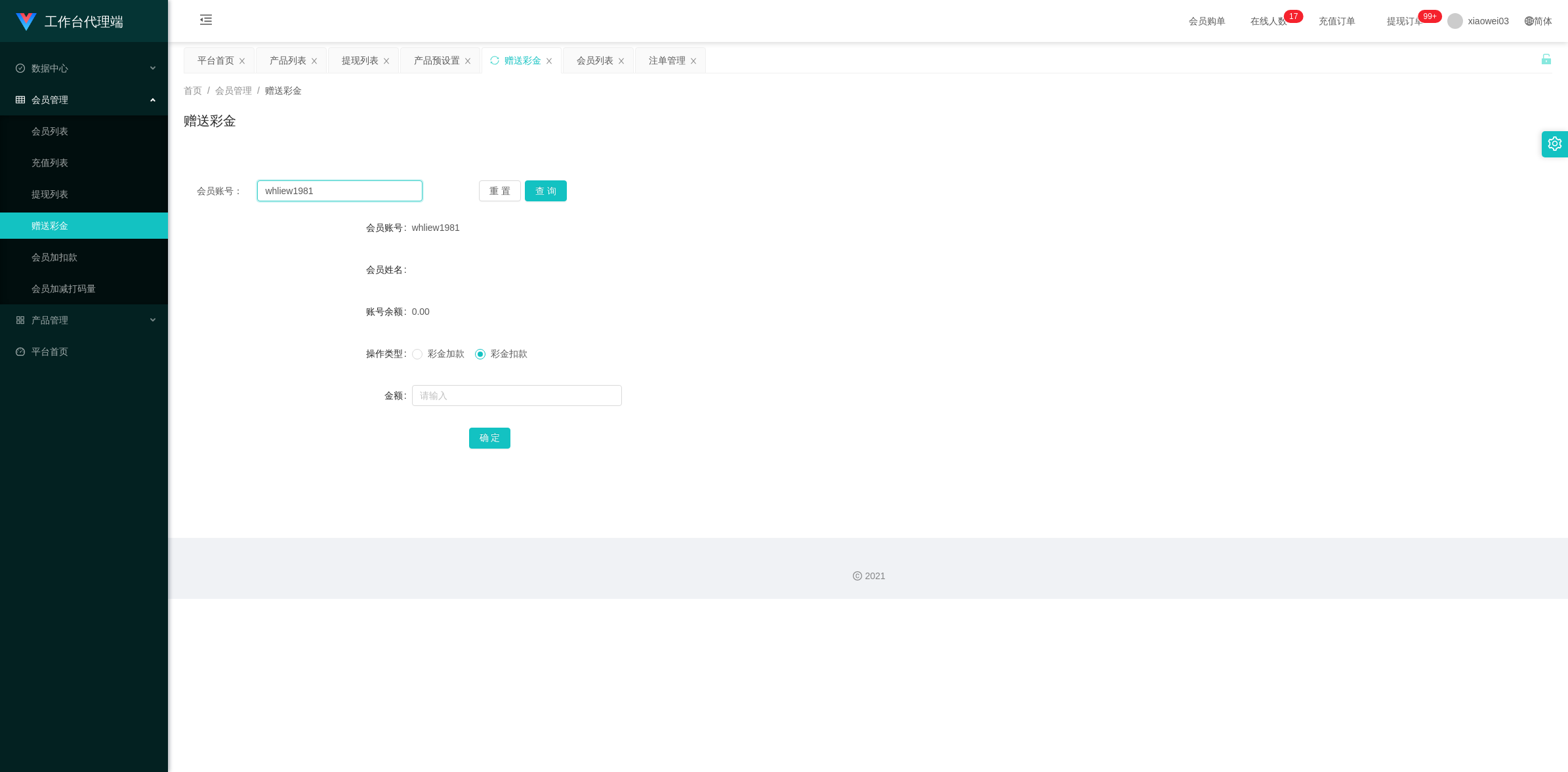
click at [359, 195] on input "whliew1981" at bounding box center [340, 191] width 166 height 21
drag, startPoint x: 424, startPoint y: 353, endPoint x: 440, endPoint y: 360, distance: 17.5
click at [424, 353] on span "彩金加款" at bounding box center [446, 353] width 47 height 11
click at [462, 394] on input "text" at bounding box center [517, 395] width 210 height 21
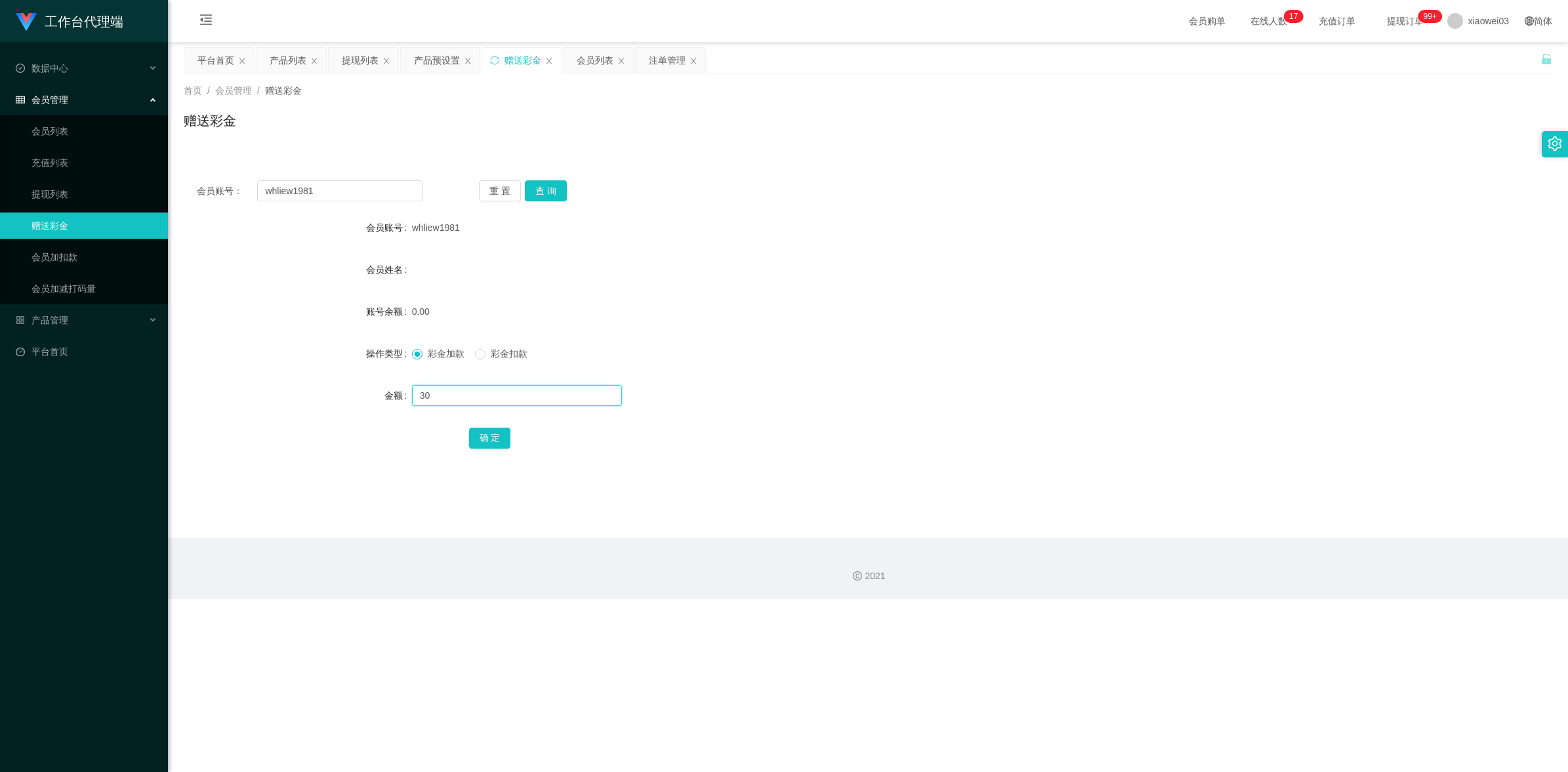
type input "30"
drag, startPoint x: 483, startPoint y: 428, endPoint x: 863, endPoint y: 328, distance: 392.9
click at [488, 427] on button "确 定" at bounding box center [490, 437] width 42 height 21
click at [975, 299] on div "0.00" at bounding box center [811, 311] width 799 height 26
click at [332, 200] on input "whliew1981" at bounding box center [340, 191] width 166 height 21
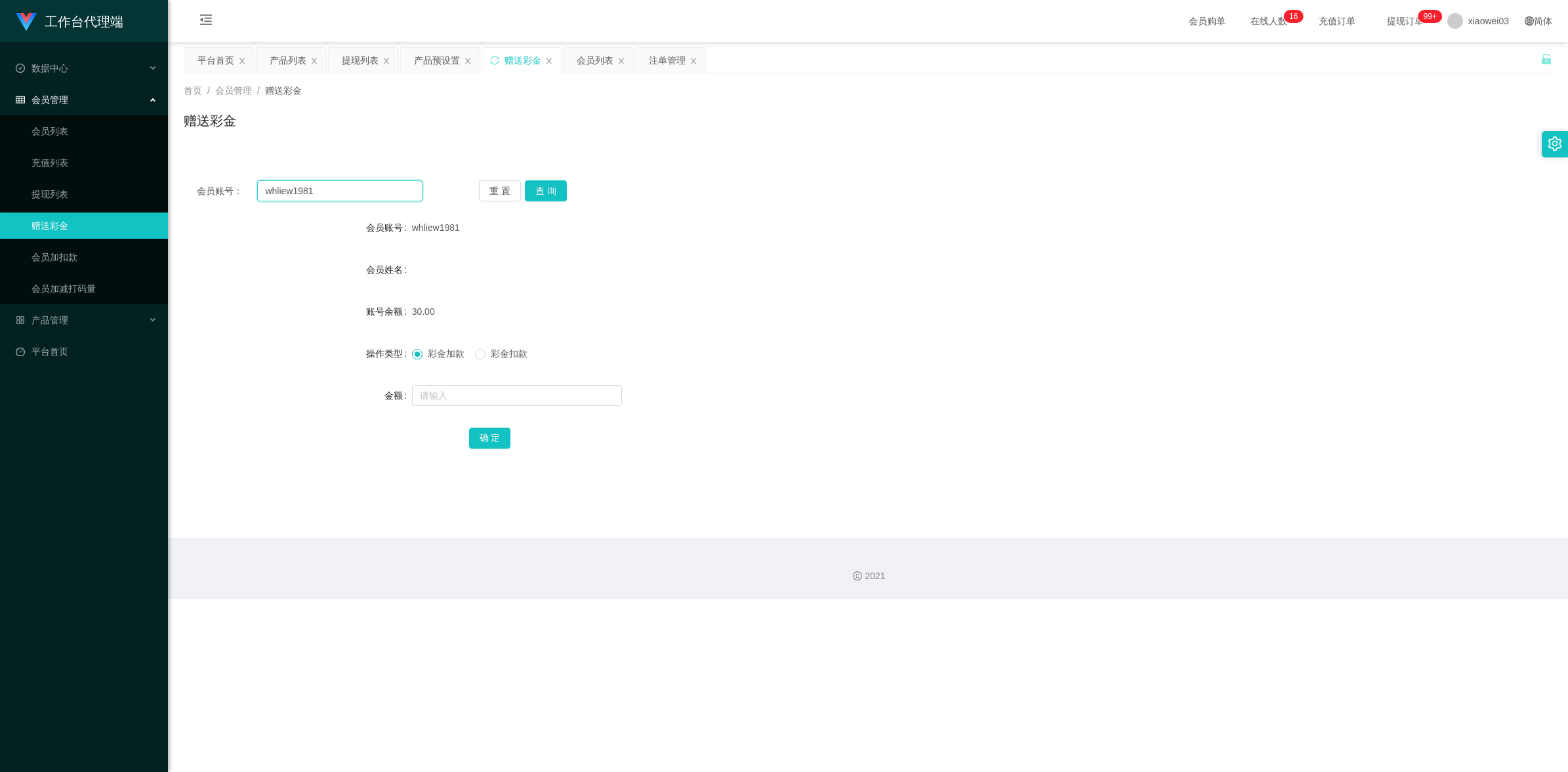
click at [332, 200] on input "whliew1981" at bounding box center [340, 191] width 166 height 21
paste input "KCyee"
type input "KCyee"
click at [552, 201] on button "查 询" at bounding box center [545, 191] width 42 height 21
click at [676, 254] on form "会员账号 KCyee 会员姓名 [PERSON_NAME] 账号余额 200.00 操作类型 彩金加款 彩金扣款 金额 确 定" at bounding box center [868, 332] width 1368 height 236
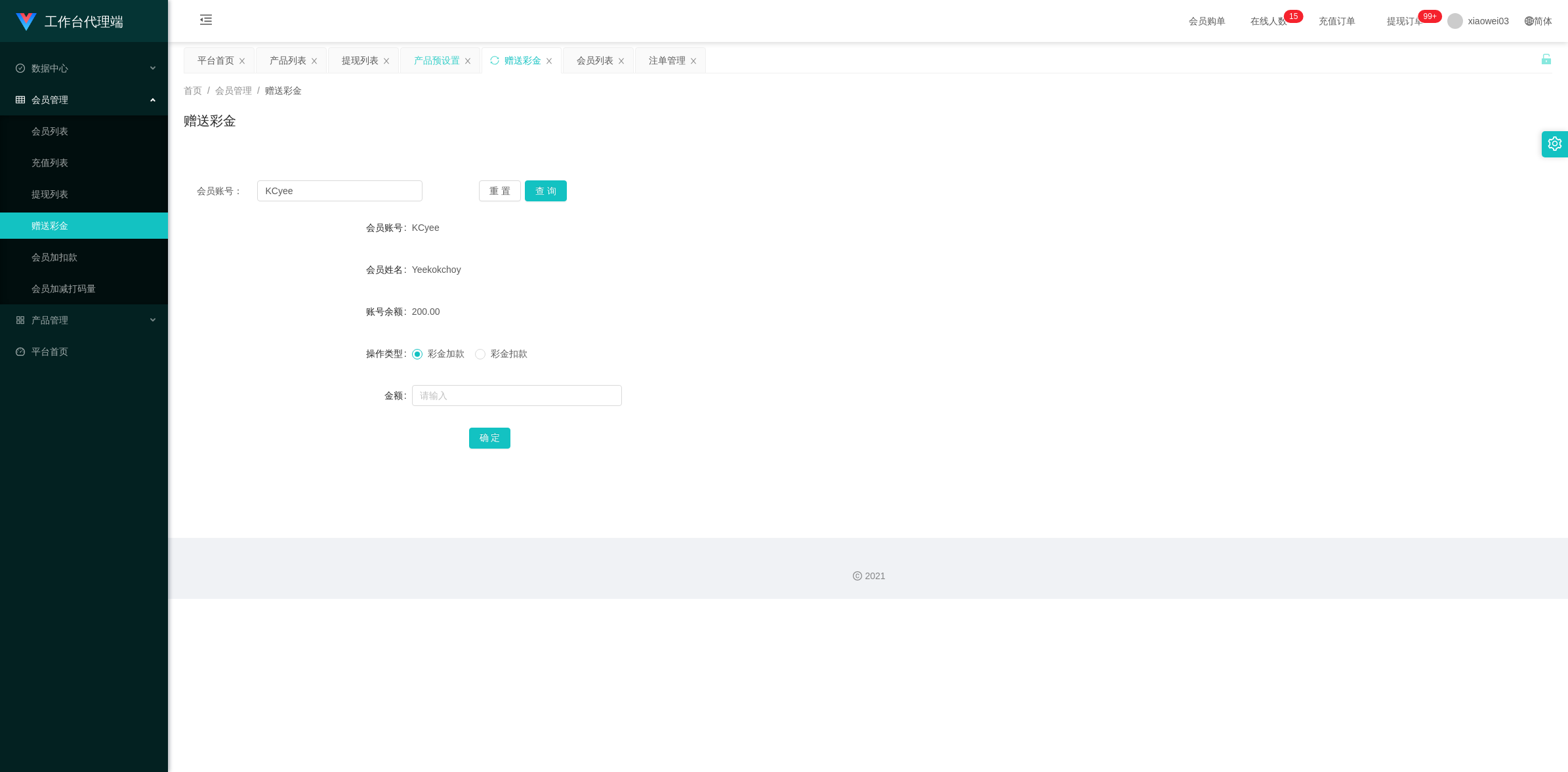
click at [427, 58] on div "产品预设置" at bounding box center [437, 60] width 46 height 25
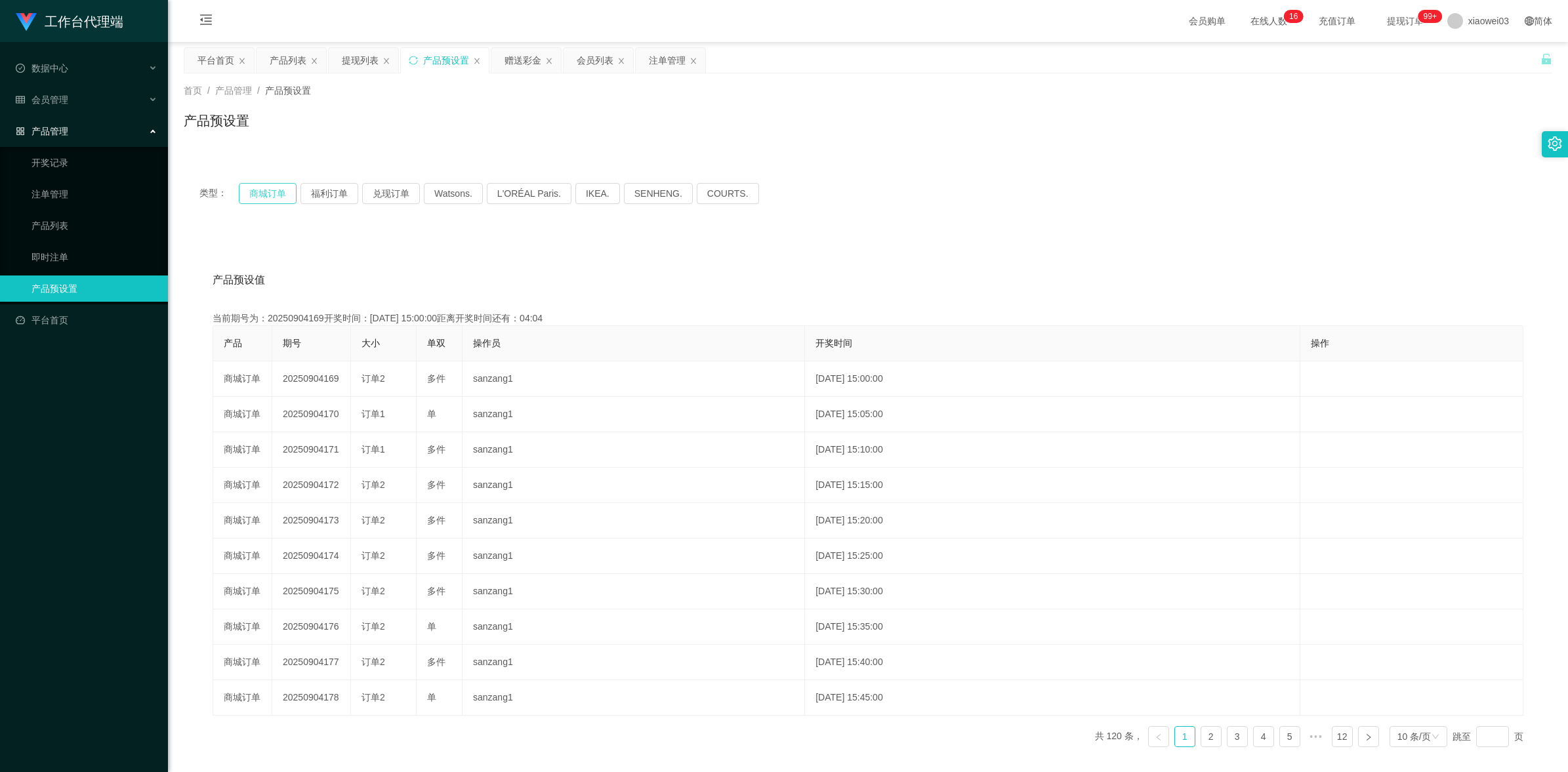
click at [278, 192] on button "商城订单" at bounding box center [268, 193] width 58 height 21
click at [271, 194] on button "商城订单" at bounding box center [268, 193] width 58 height 21
click at [366, 57] on div "提现列表" at bounding box center [360, 60] width 37 height 25
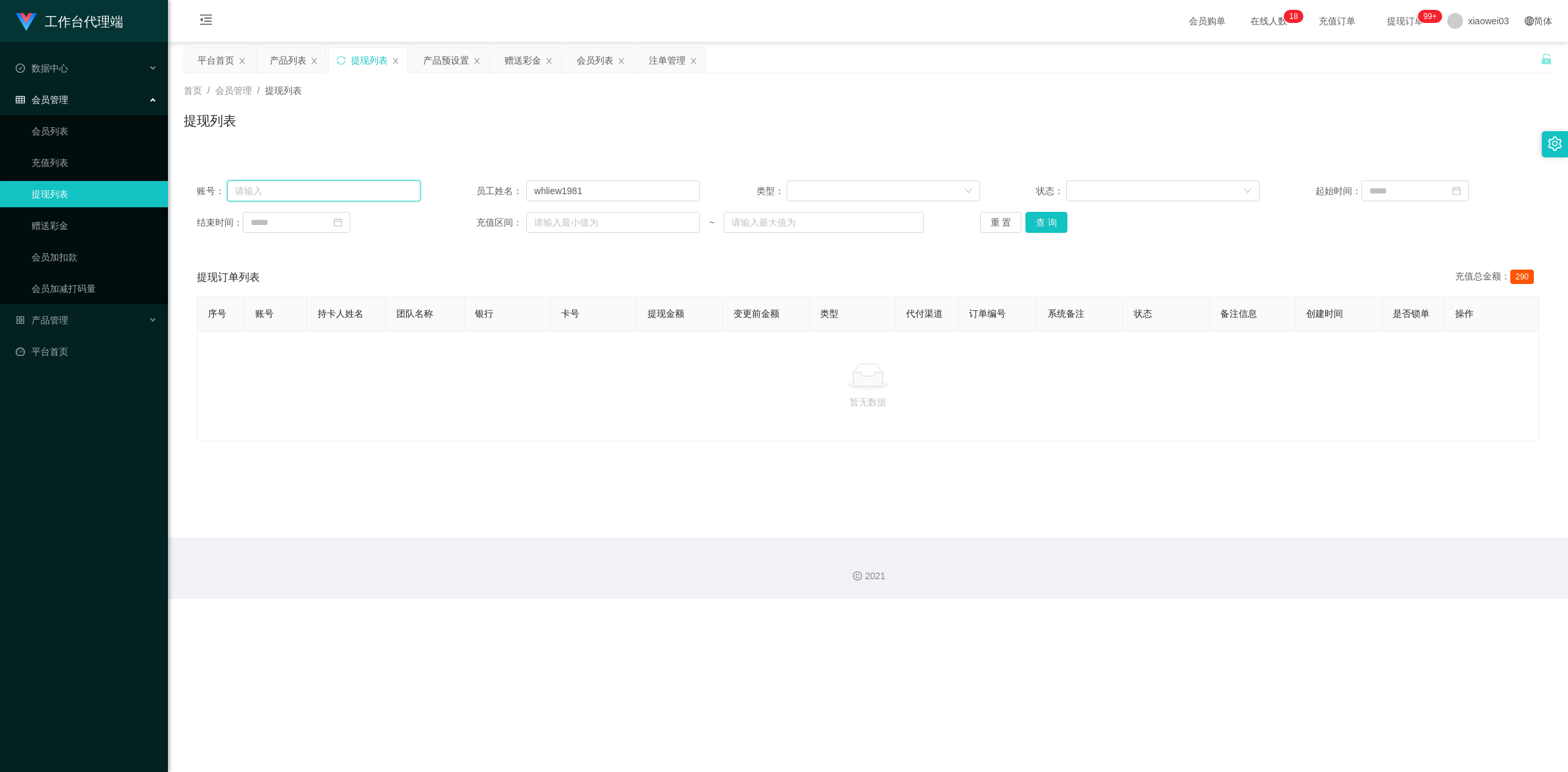
click at [328, 195] on input "text" at bounding box center [323, 191] width 193 height 21
paste input "whliew1981"
type input "whliew1981"
click at [1048, 232] on button "查 询" at bounding box center [1046, 222] width 42 height 21
click at [635, 196] on input "whliew1981" at bounding box center [613, 191] width 174 height 21
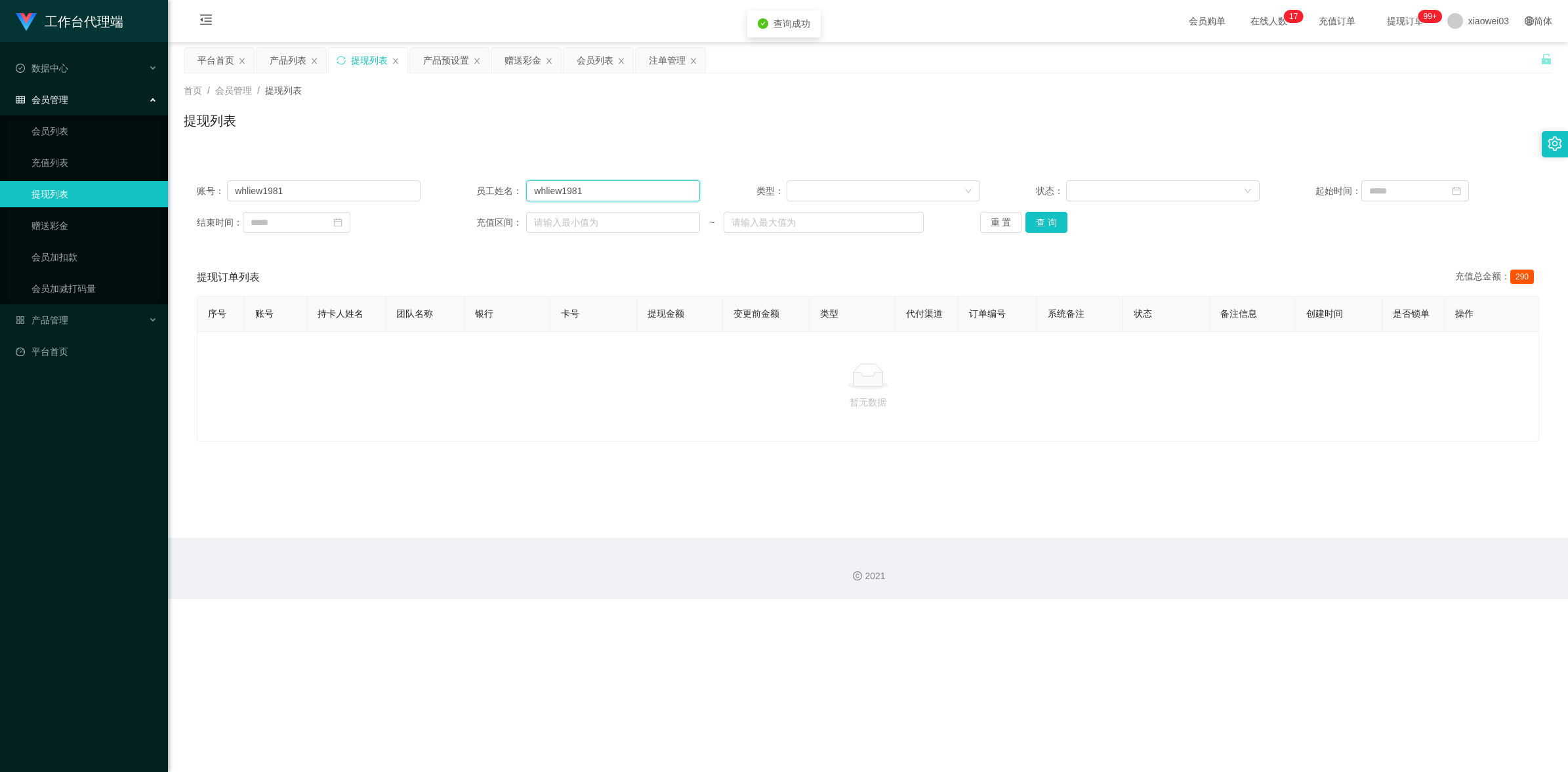
click at [635, 196] on input "whliew1981" at bounding box center [613, 191] width 174 height 21
drag, startPoint x: 1044, startPoint y: 225, endPoint x: 884, endPoint y: 237, distance: 160.4
click at [1044, 225] on button "查 询" at bounding box center [1046, 222] width 42 height 21
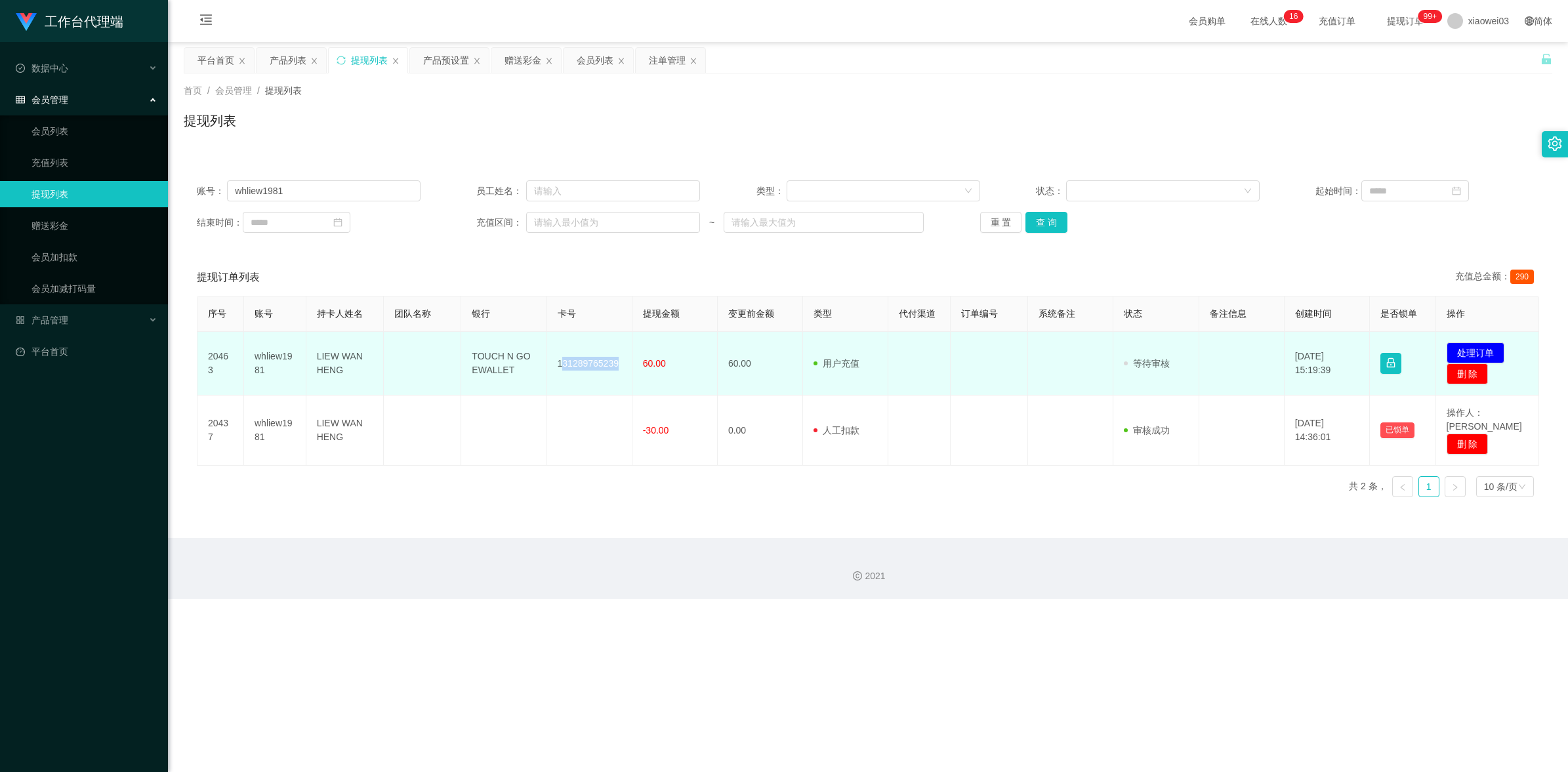
drag, startPoint x: 618, startPoint y: 362, endPoint x: 561, endPoint y: 355, distance: 57.4
click at [561, 355] on td "131289765239" at bounding box center [590, 364] width 85 height 64
drag, startPoint x: 561, startPoint y: 355, endPoint x: 592, endPoint y: 379, distance: 39.2
click at [592, 379] on td "131289765239" at bounding box center [590, 364] width 85 height 64
drag, startPoint x: 617, startPoint y: 362, endPoint x: 555, endPoint y: 362, distance: 62.0
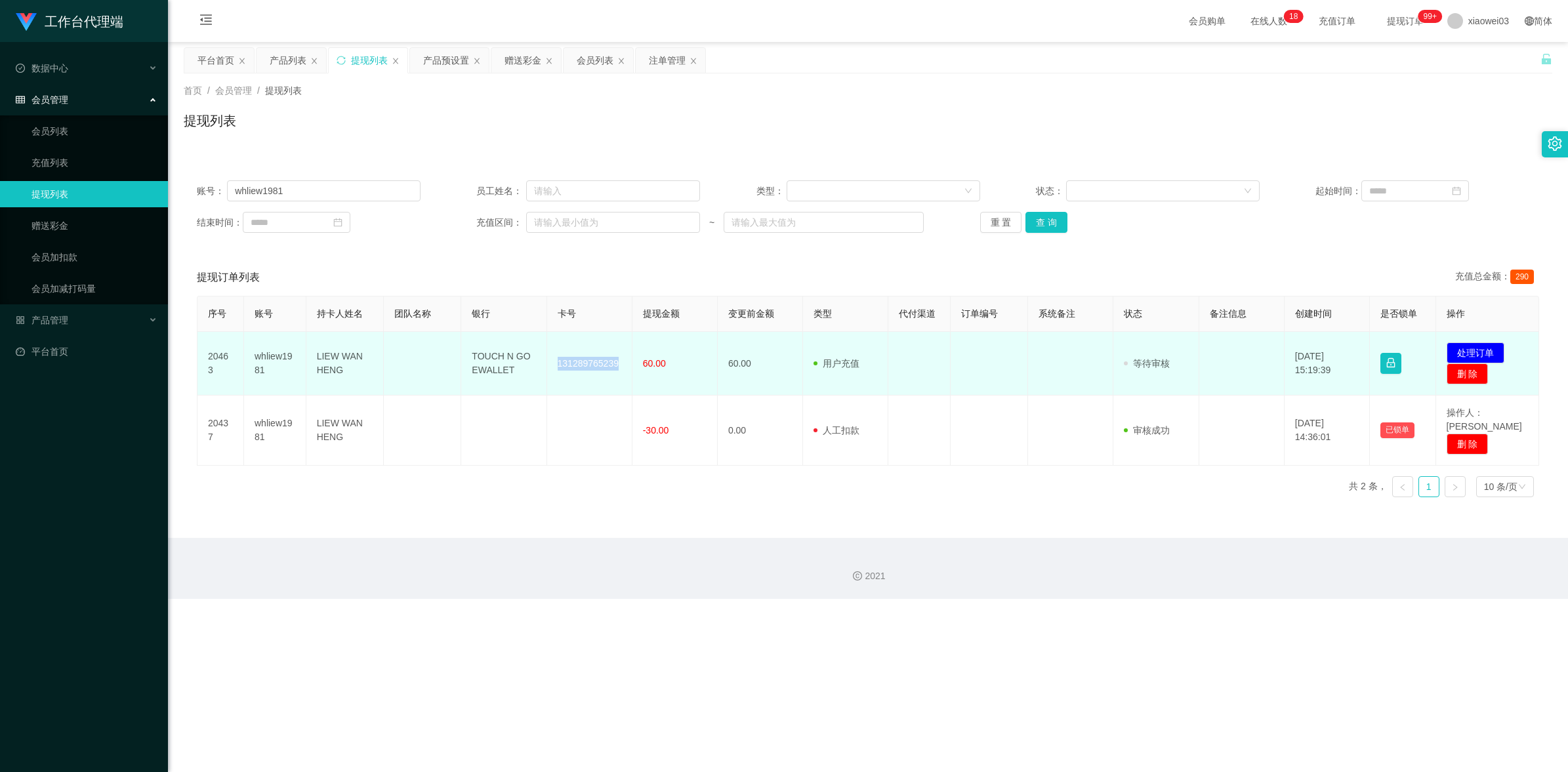
click at [555, 362] on td "131289765239" at bounding box center [590, 364] width 85 height 64
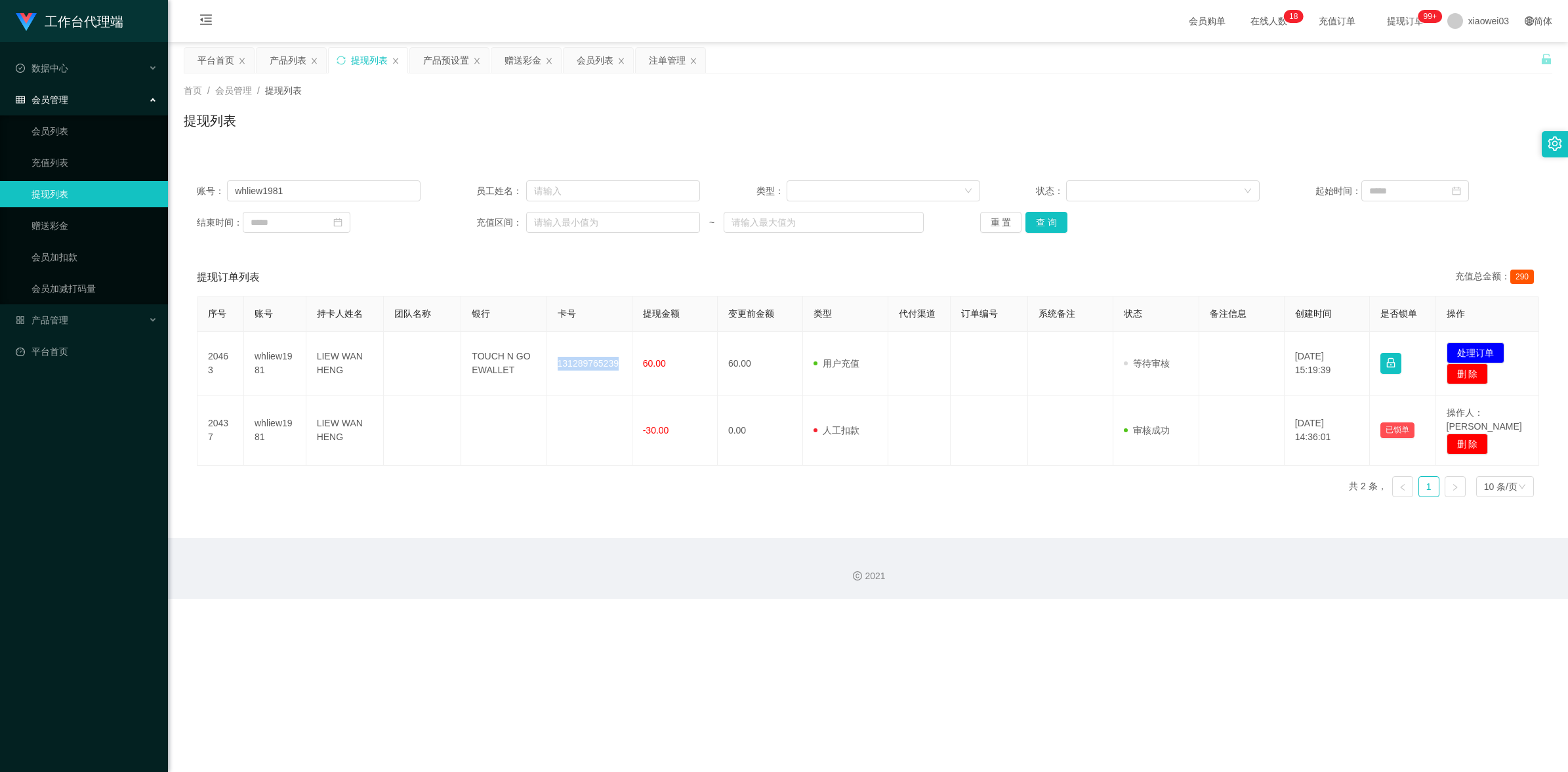
copy td "131289765239"
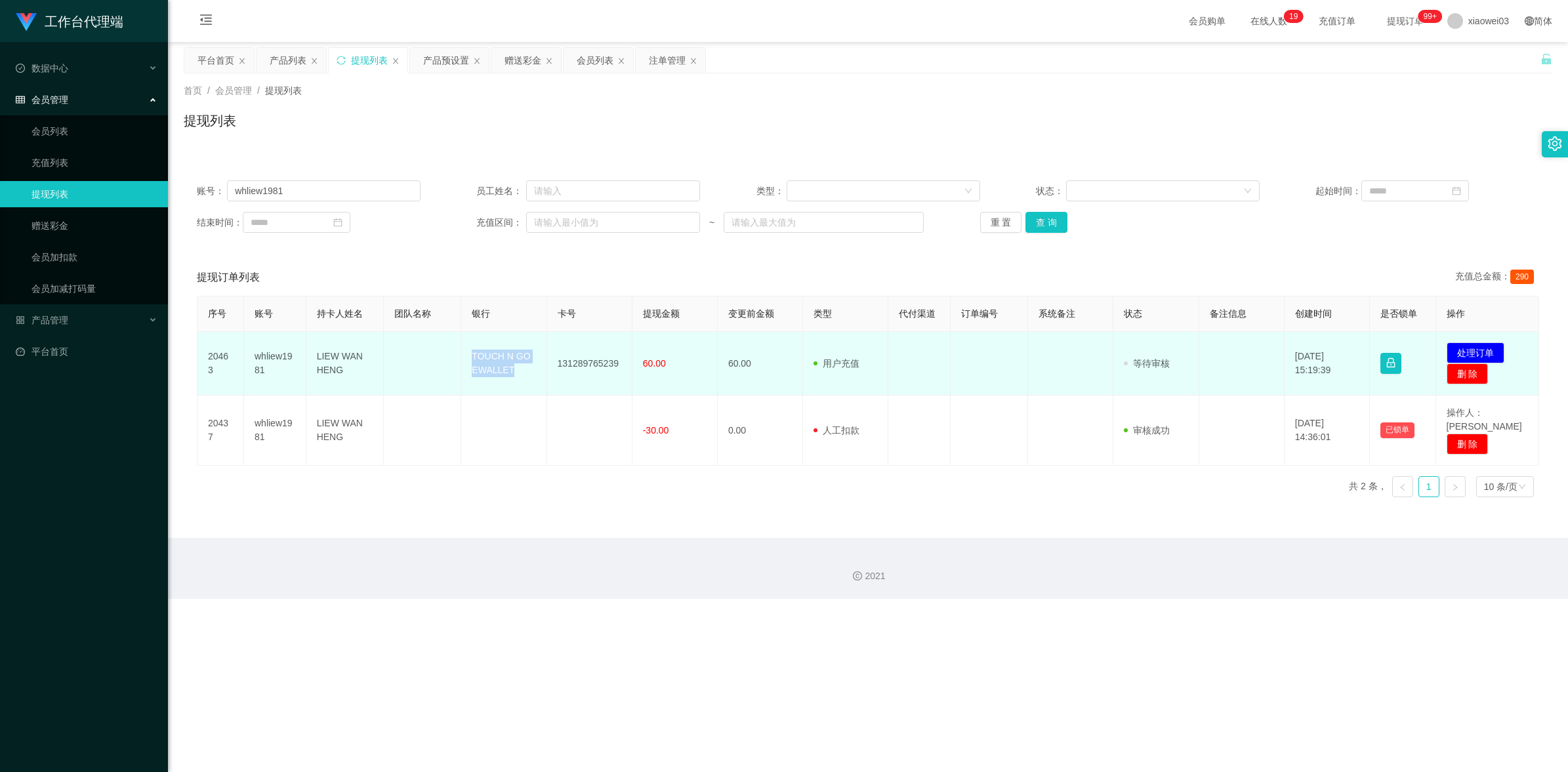
drag, startPoint x: 493, startPoint y: 372, endPoint x: 438, endPoint y: 345, distance: 61.3
click at [438, 345] on tr "20463 whliew1981 LIEW WAN HENG TOUCH N GO EWALLET 131289765239 60.00 60.00 用户充值…" at bounding box center [868, 364] width 1341 height 64
copy tr "TOUCH N GO EWALLET"
click at [1466, 349] on button "处理订单" at bounding box center [1475, 352] width 58 height 21
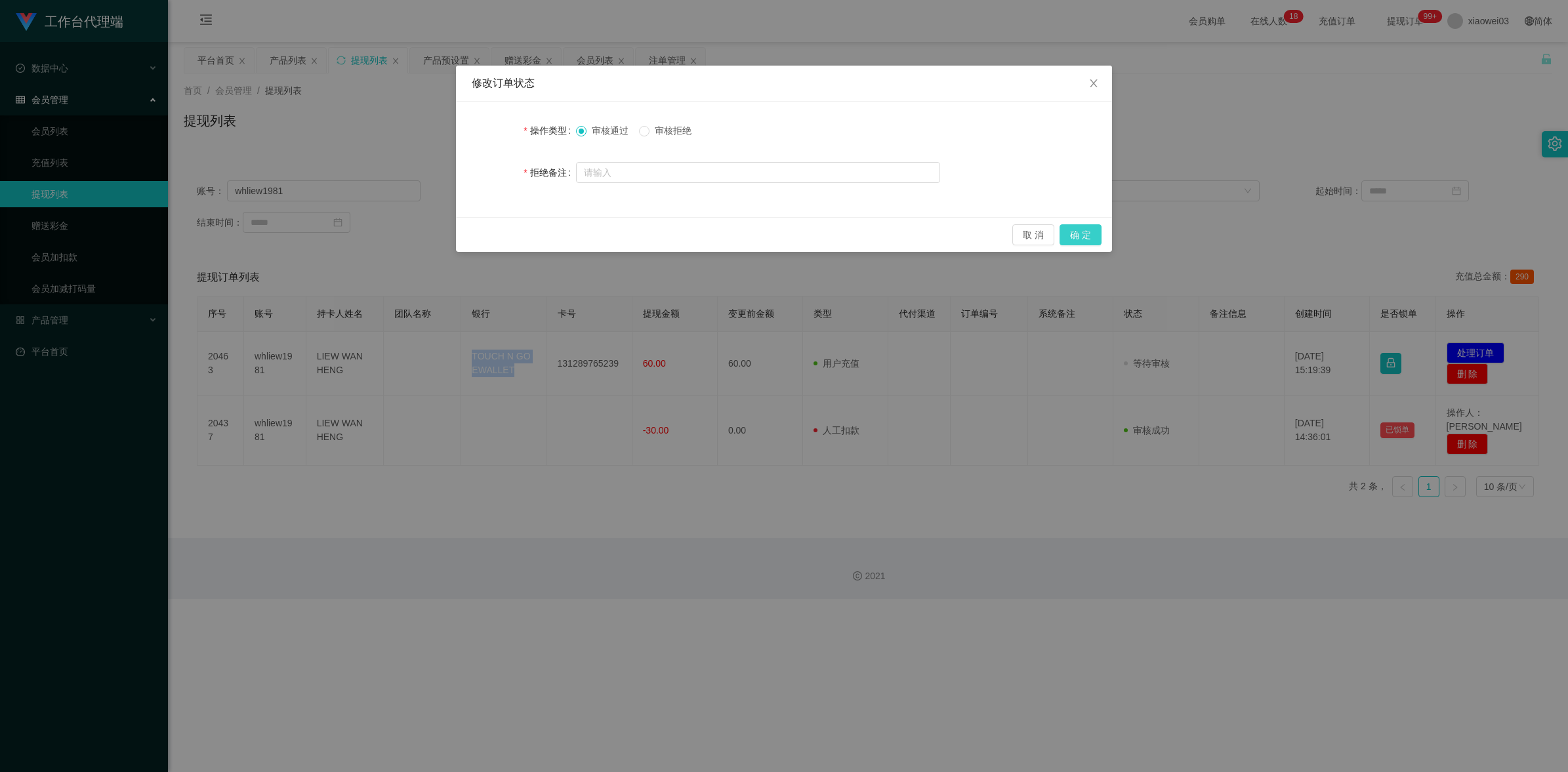
click at [1081, 233] on button "确 定" at bounding box center [1080, 234] width 42 height 21
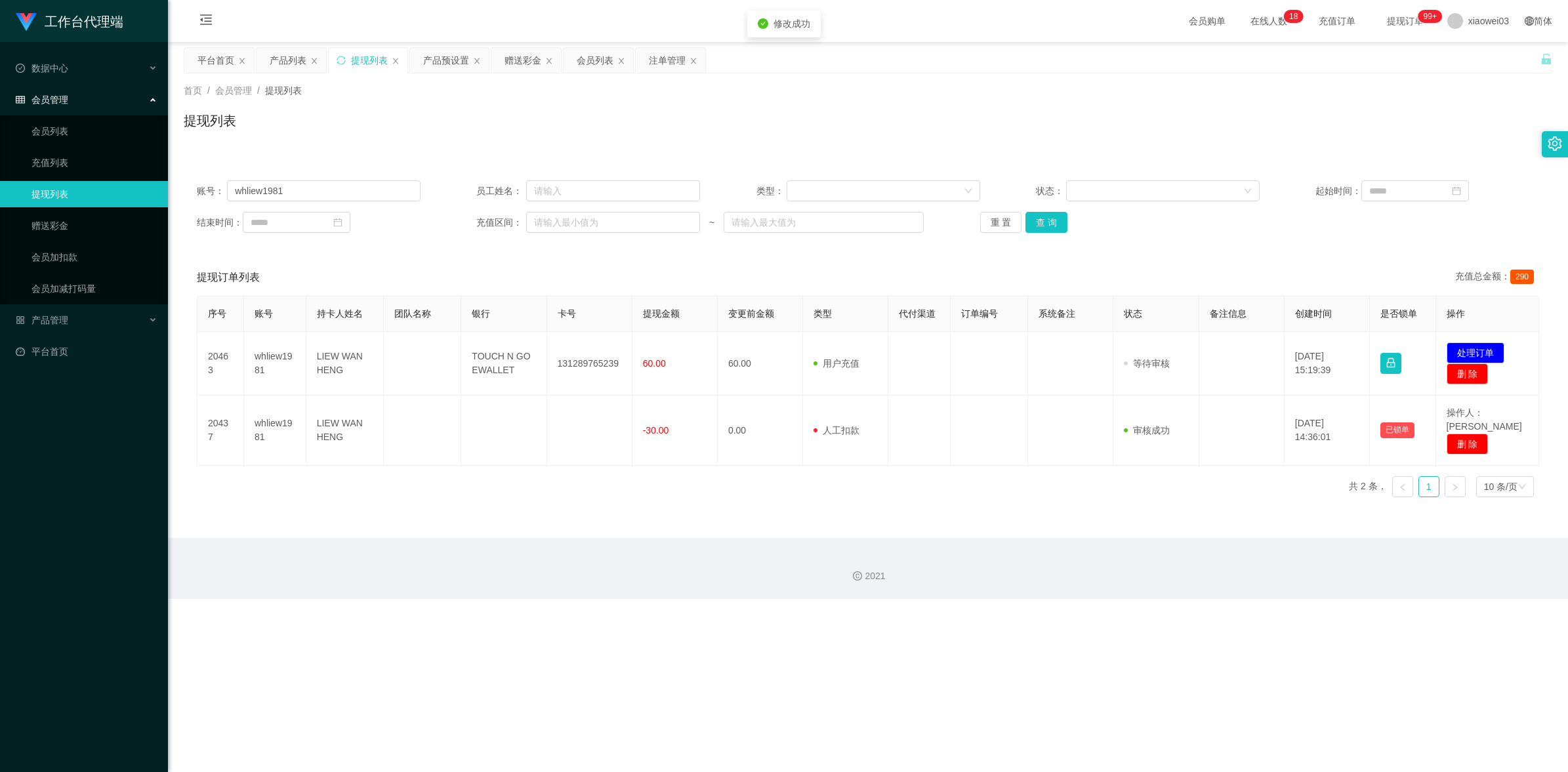
drag, startPoint x: 882, startPoint y: 708, endPoint x: 978, endPoint y: 625, distance: 126.9
click at [883, 708] on div "工作台代理端 数据中心 会员管理 会员列表 充值列表 提现列表 赠送彩金 会员加扣款 会员加减打码量 产品管理 开奖记录 注单管理 产品列表 即时注单 产品预…" at bounding box center [784, 386] width 1568 height 772
